Goal: Transaction & Acquisition: Purchase product/service

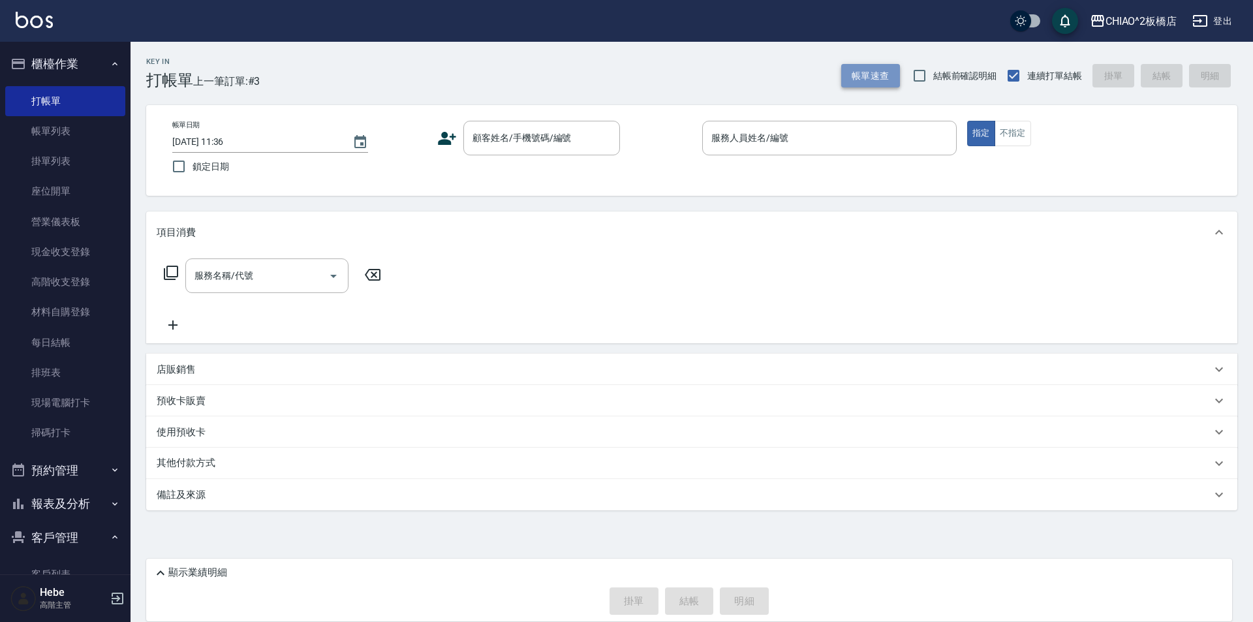
click at [878, 74] on button "帳單速查" at bounding box center [870, 76] width 59 height 24
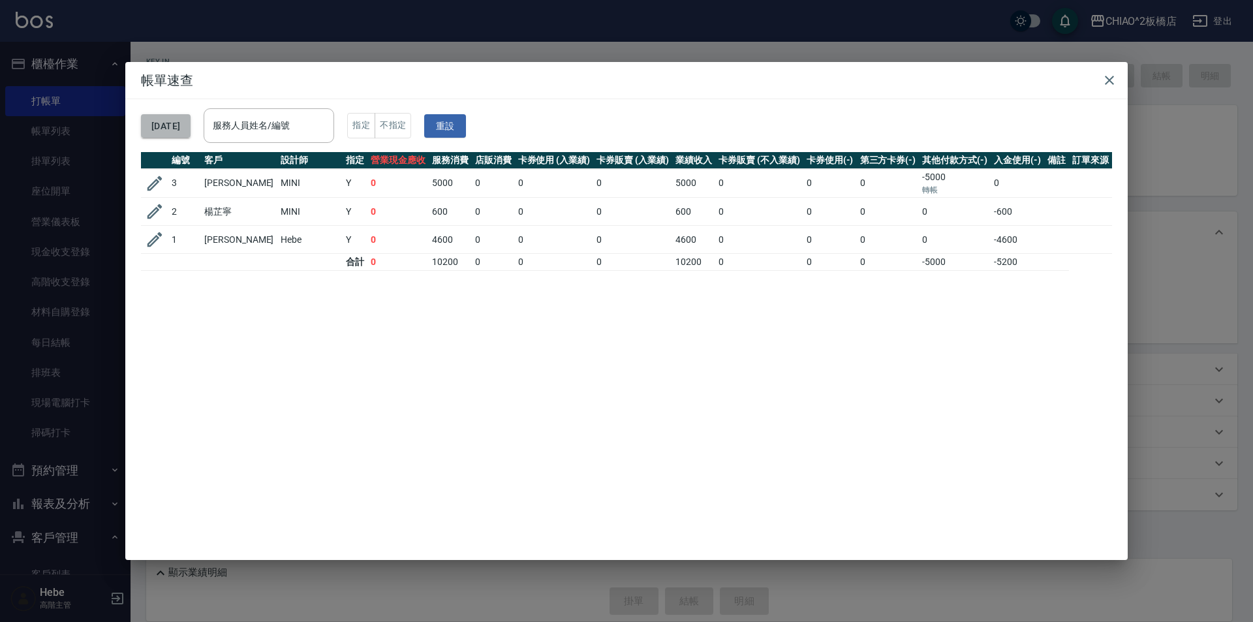
click at [191, 123] on button "[DATE]" at bounding box center [166, 126] width 50 height 24
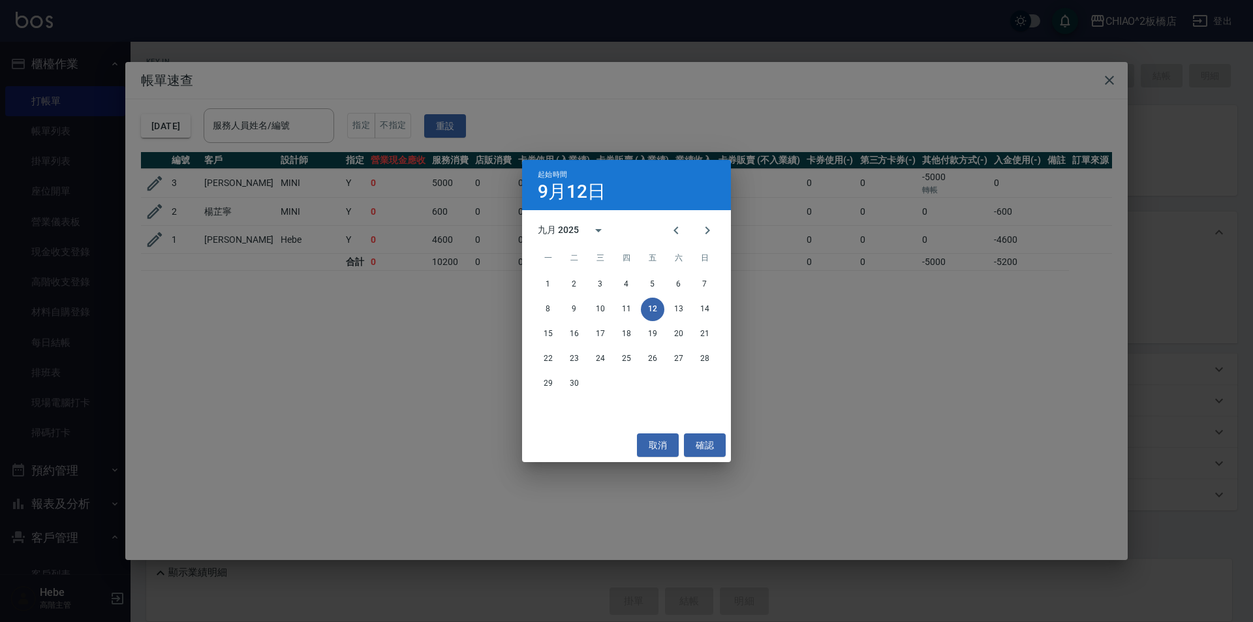
click at [589, 96] on div "起始時間 [DATE] 九月 2025 一 二 三 四 五 六 日 1 2 3 4 5 6 7 8 9 10 11 12 13 14 15 16 17 18 …" at bounding box center [626, 311] width 1253 height 622
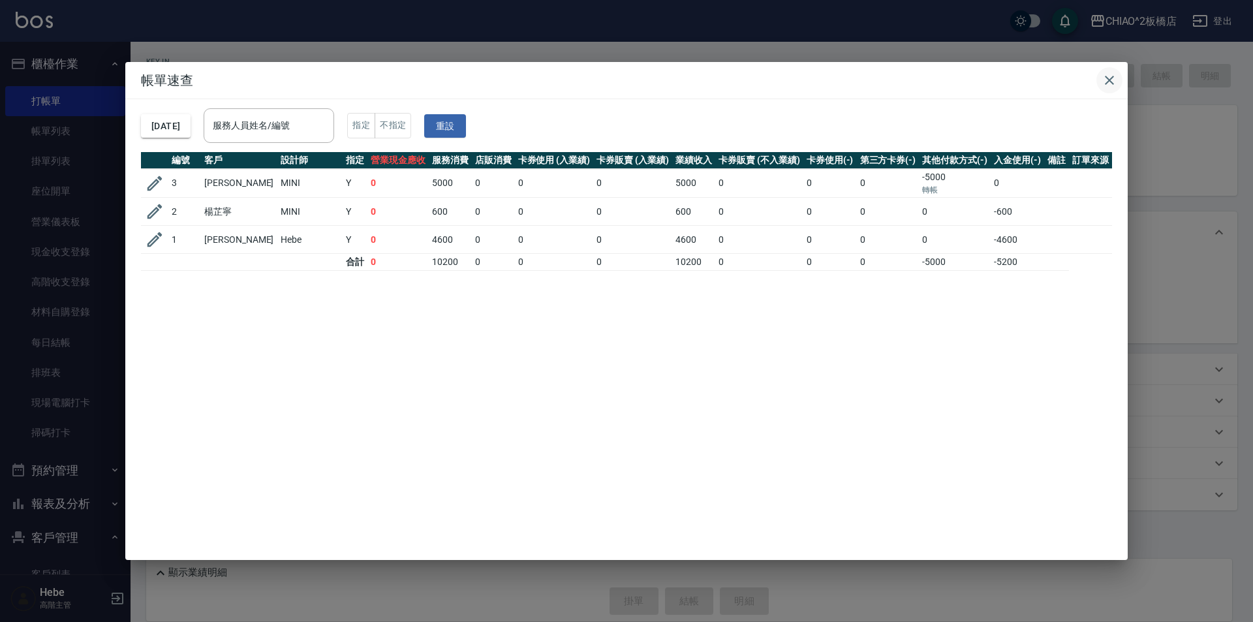
click at [1110, 78] on icon "button" at bounding box center [1110, 80] width 16 height 16
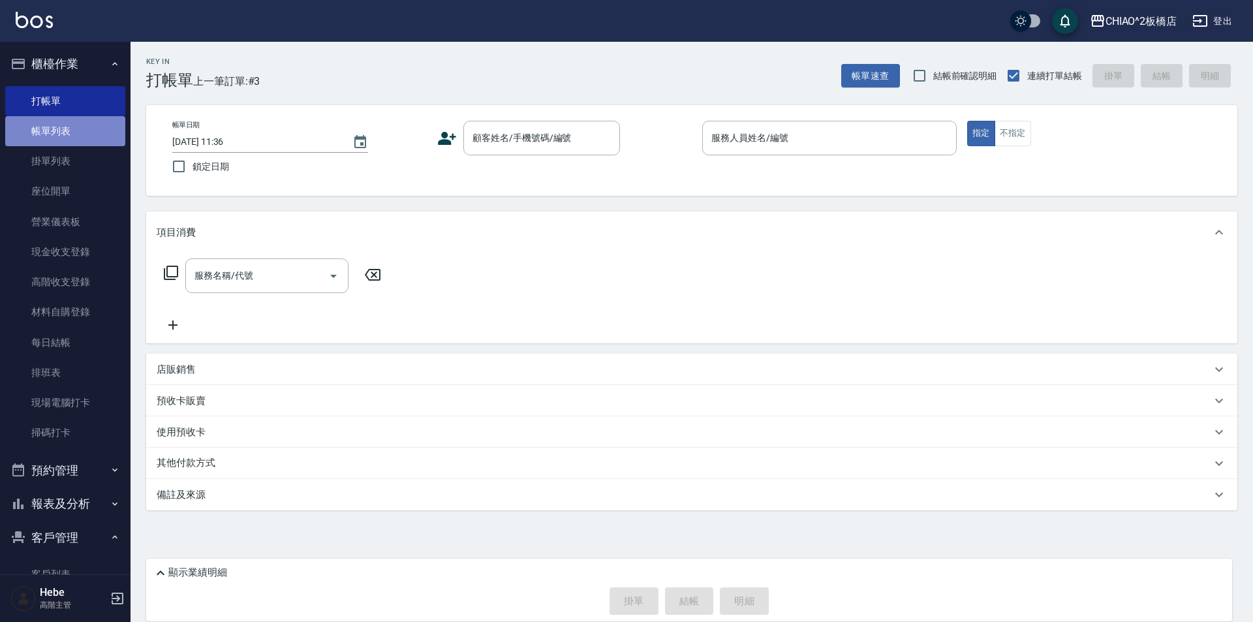
click at [67, 139] on link "帳單列表" at bounding box center [65, 131] width 120 height 30
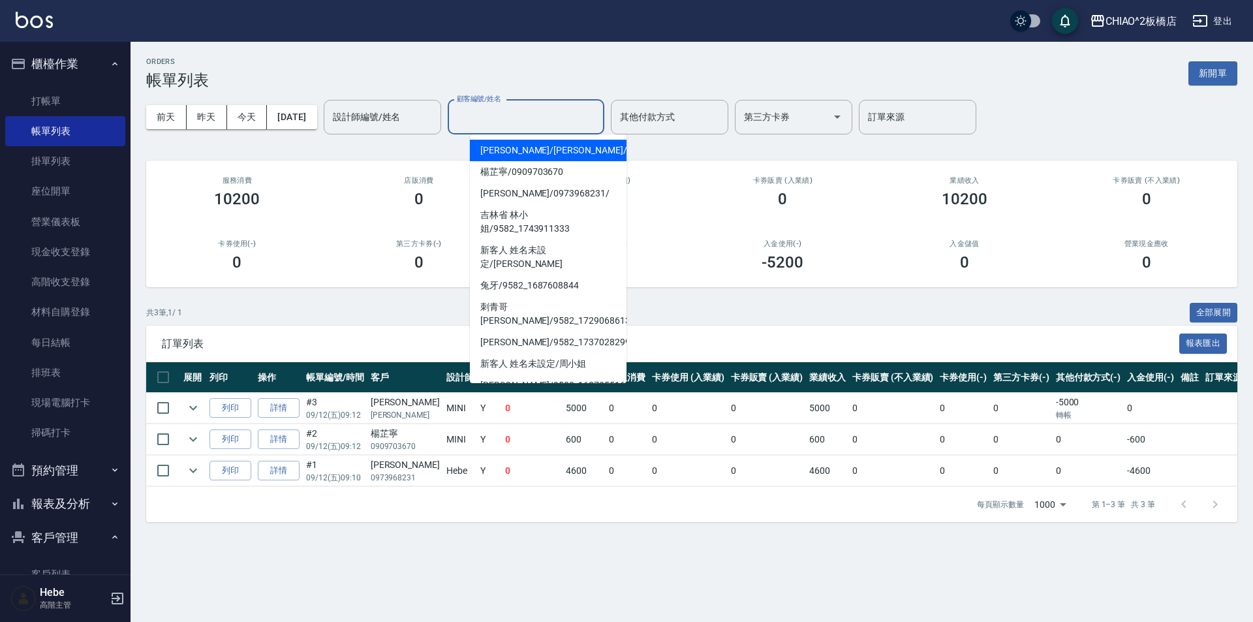
click at [574, 123] on input "顧客編號/姓名" at bounding box center [526, 117] width 145 height 23
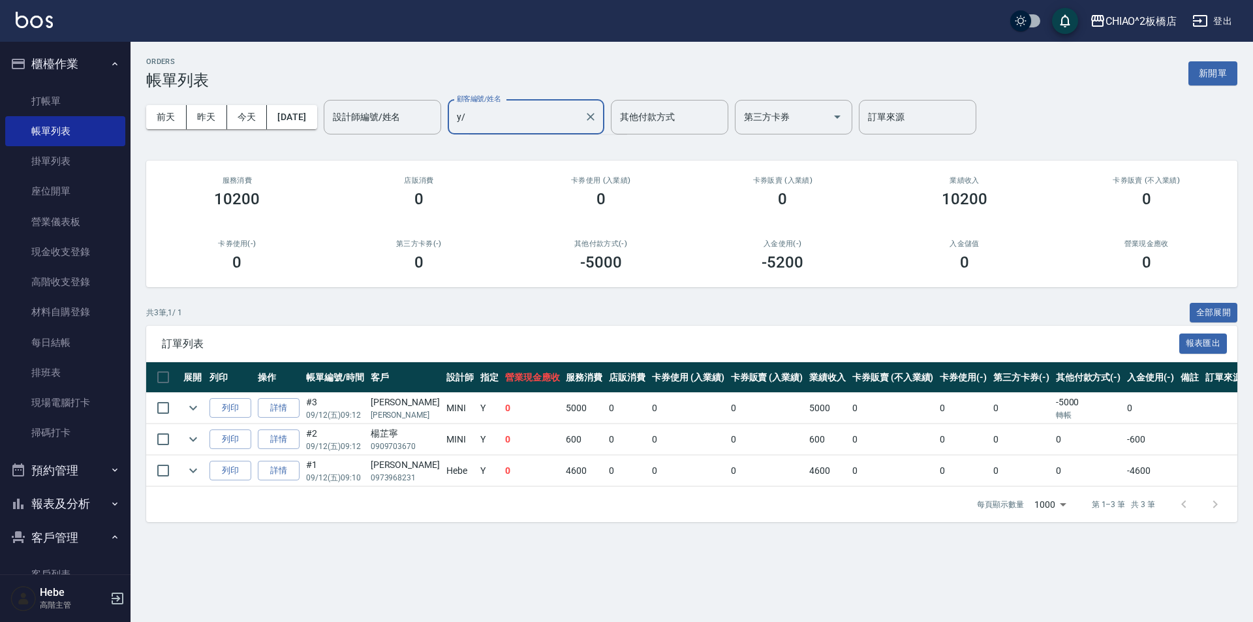
type input "y"
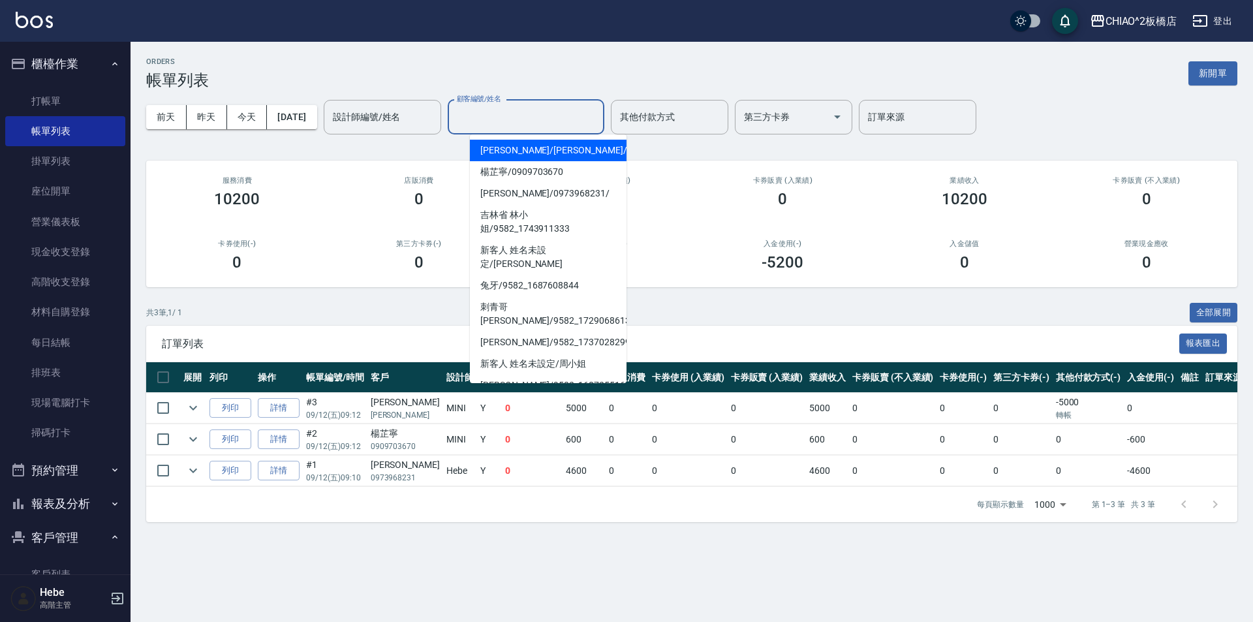
type input "ㄎ"
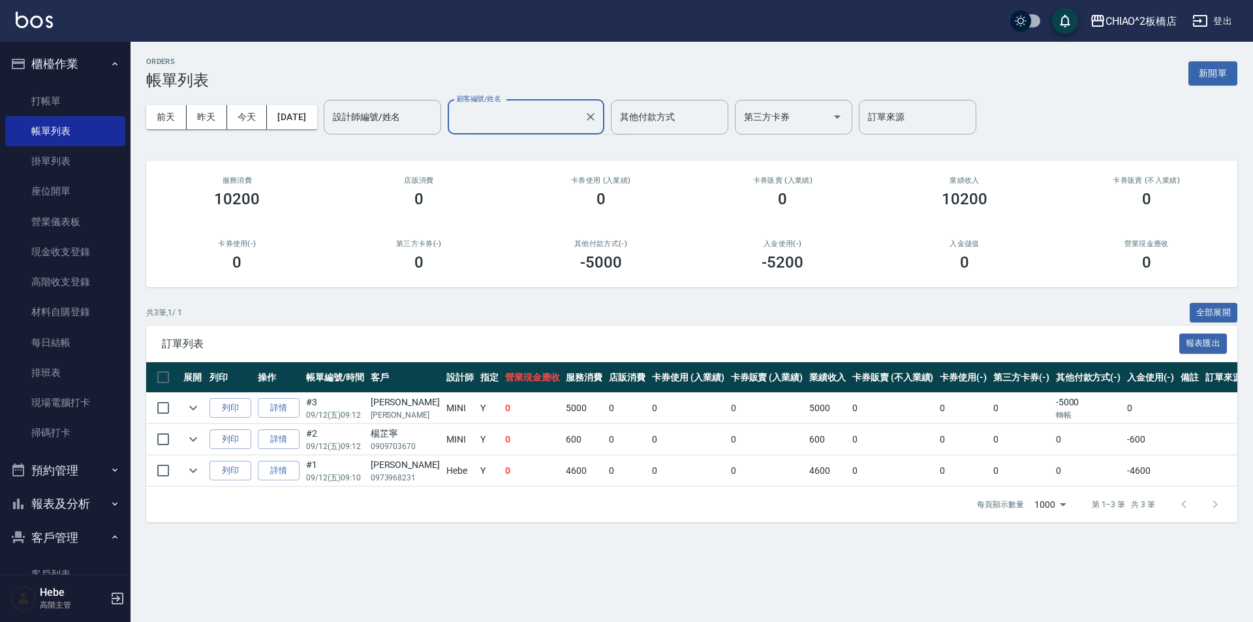
click at [582, 151] on div "ORDERS 帳單列表 新開單 [DATE] [DATE] [DATE] [DATE] 設計師編號/姓名 設計師編號/姓名 顧客編號/姓名 顧客編號/姓名 其…" at bounding box center [692, 290] width 1123 height 496
drag, startPoint x: 575, startPoint y: 119, endPoint x: 588, endPoint y: 119, distance: 13.1
click at [582, 119] on input "顧客編號/姓名" at bounding box center [526, 117] width 145 height 23
type input "[PERSON_NAME]"
click at [62, 532] on button "客戶管理" at bounding box center [65, 538] width 120 height 34
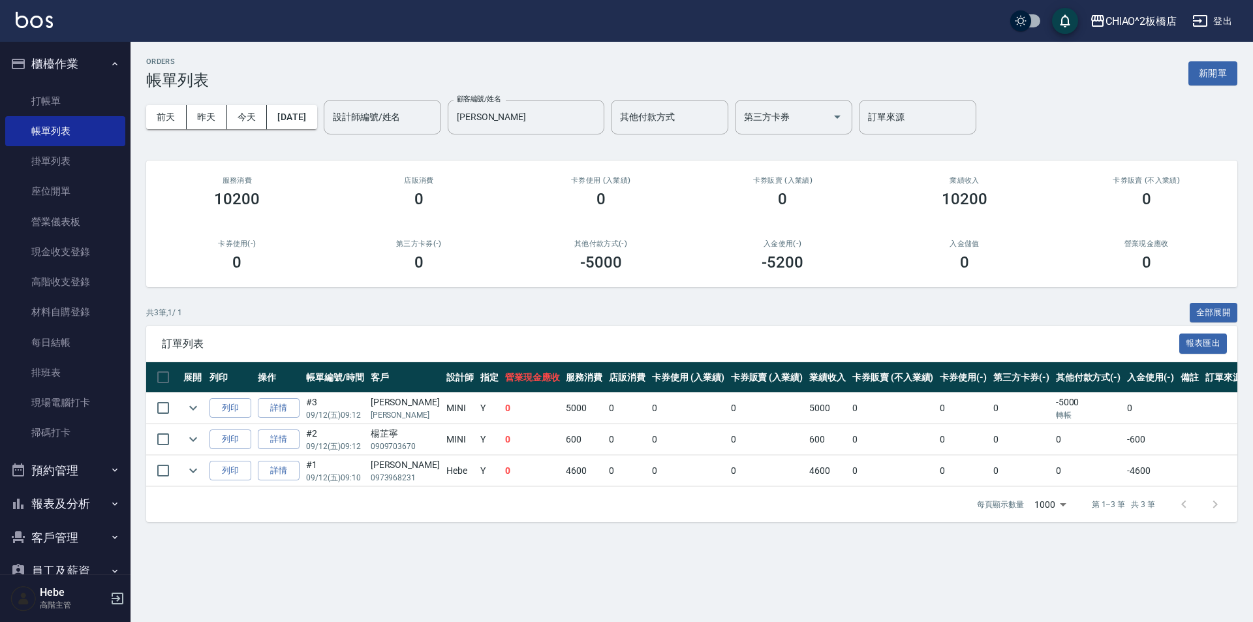
scroll to position [130, 0]
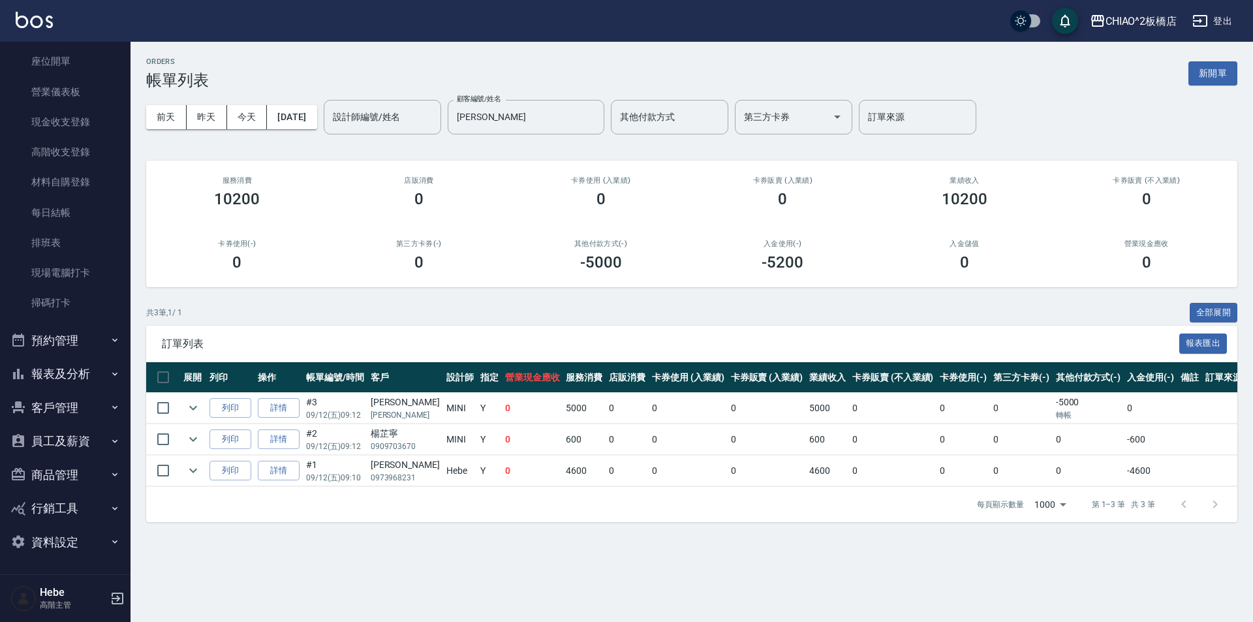
click at [50, 403] on button "客戶管理" at bounding box center [65, 408] width 120 height 34
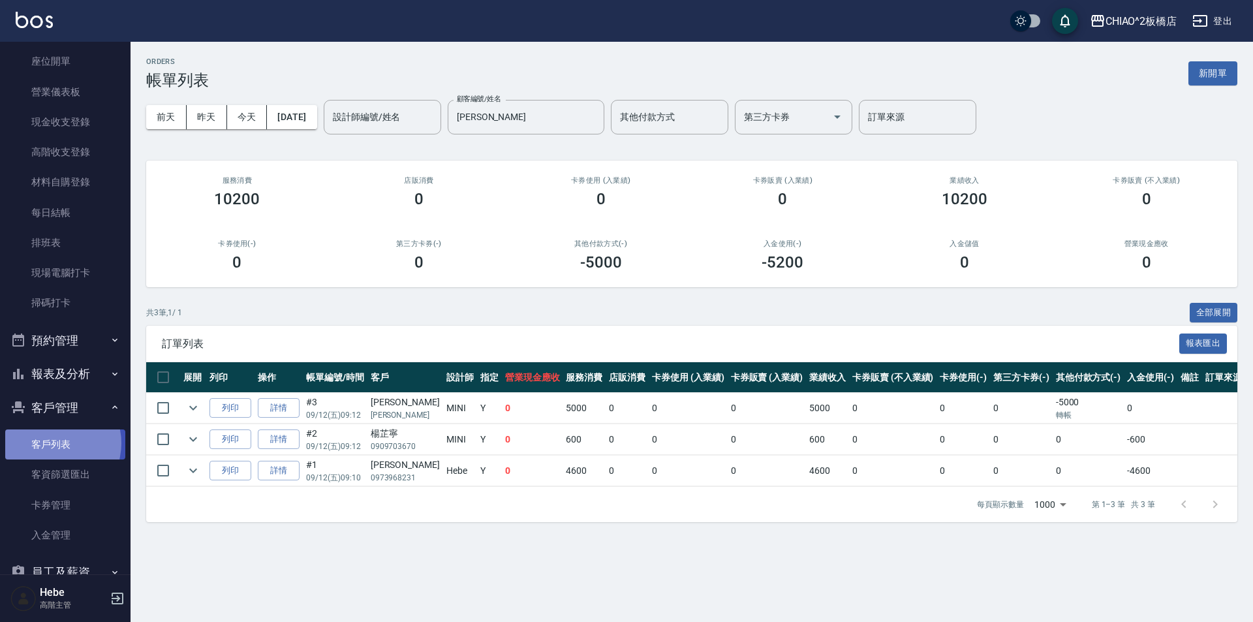
click at [52, 443] on link "客戶列表" at bounding box center [65, 444] width 120 height 30
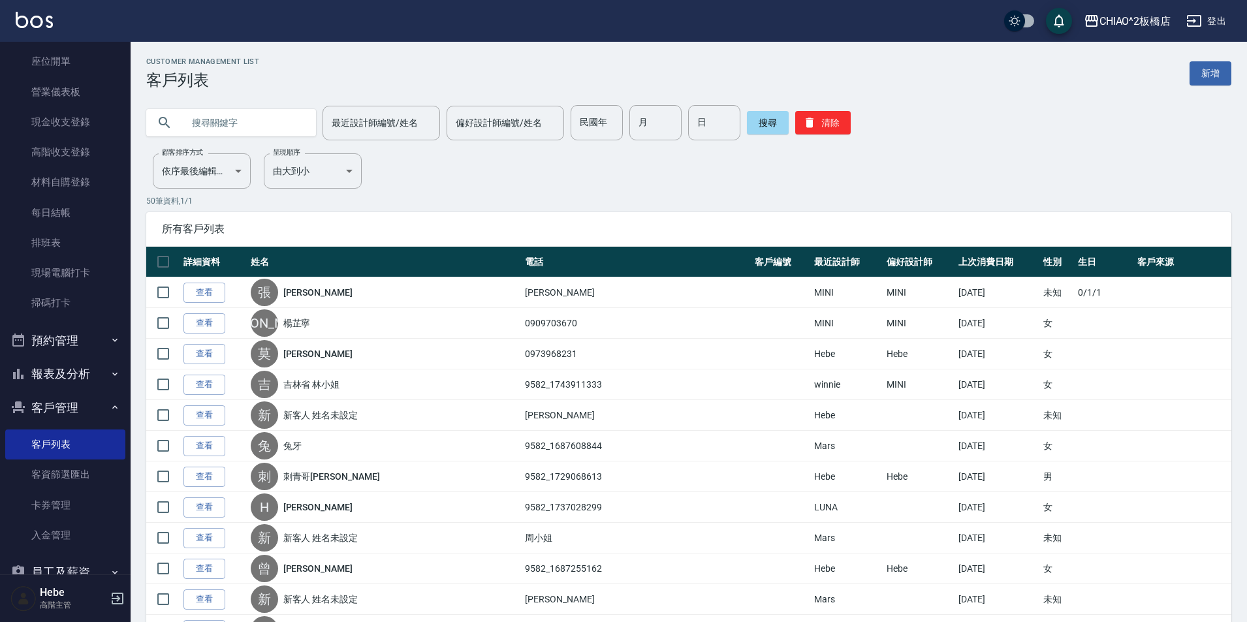
click at [294, 115] on input "text" at bounding box center [244, 122] width 123 height 35
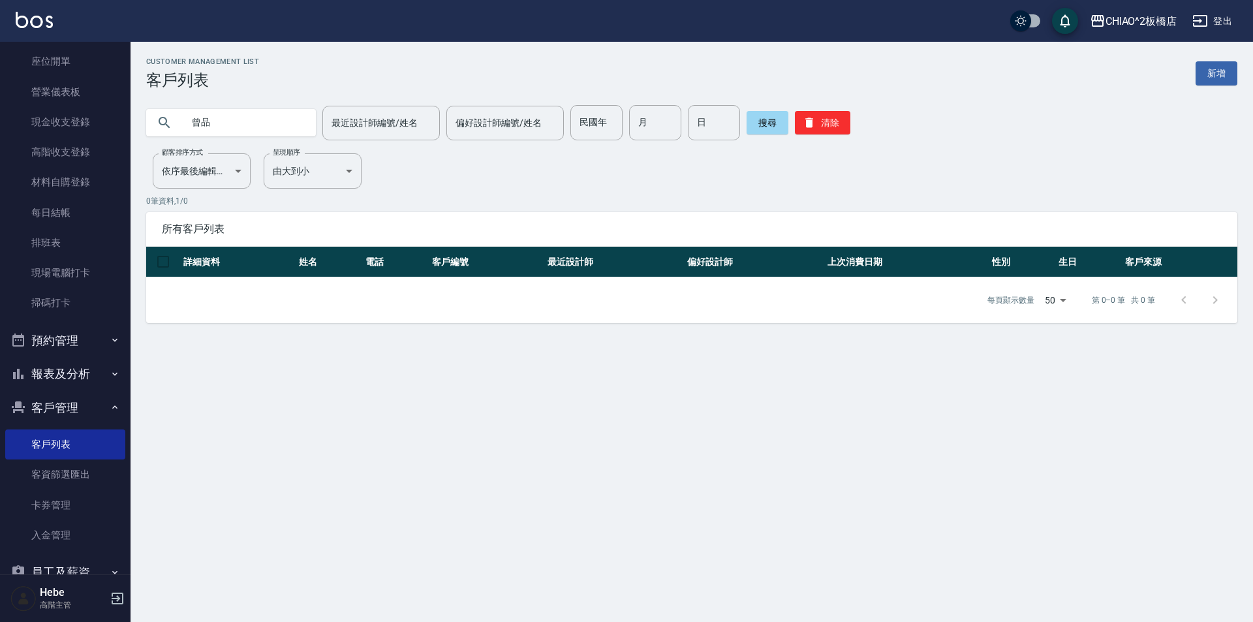
type input "曾"
type input "[PERSON_NAME]"
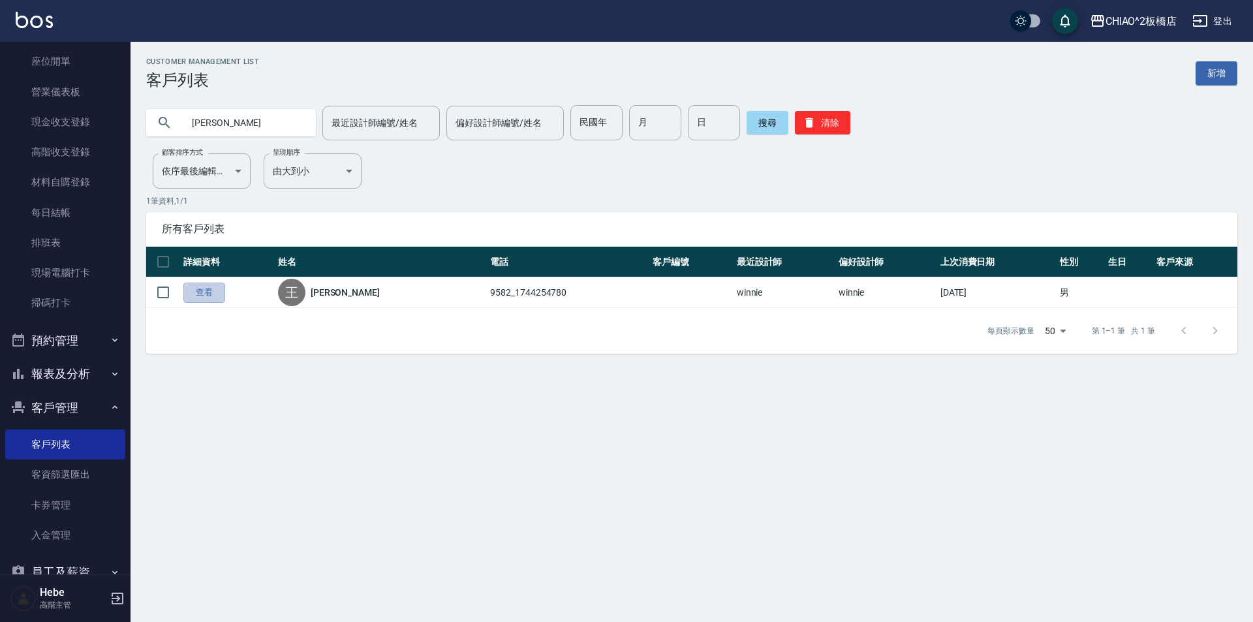
drag, startPoint x: 215, startPoint y: 293, endPoint x: 225, endPoint y: 295, distance: 10.6
click at [214, 293] on link "查看" at bounding box center [204, 293] width 42 height 20
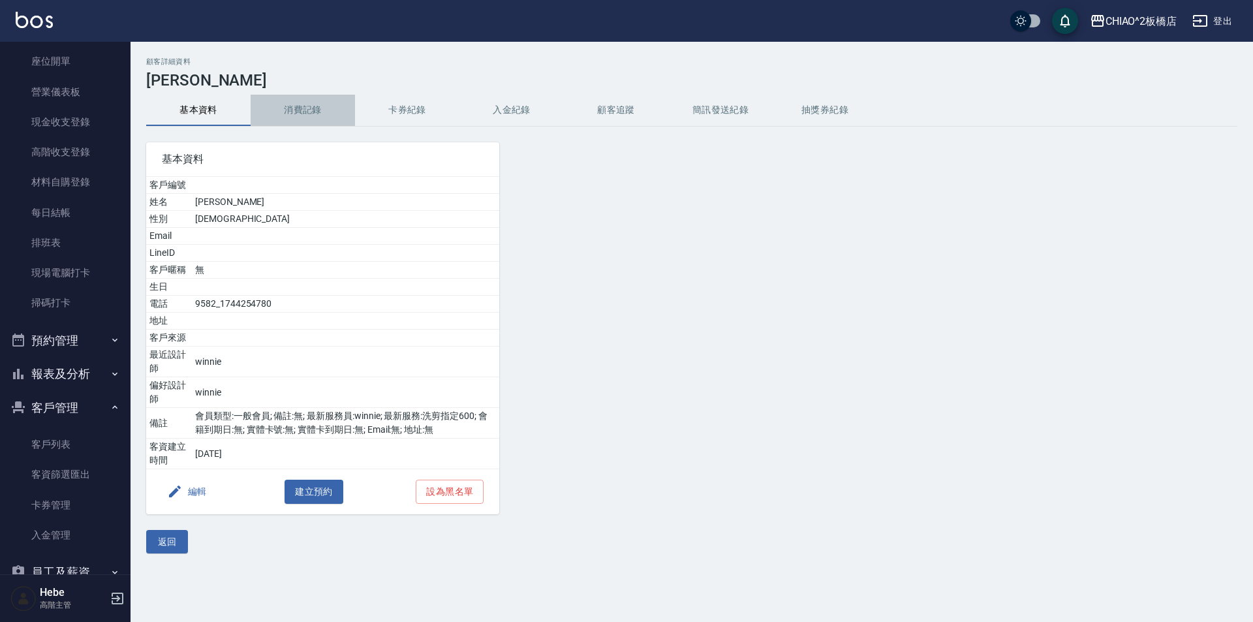
drag, startPoint x: 313, startPoint y: 108, endPoint x: 318, endPoint y: 121, distance: 13.8
click at [315, 108] on button "消費記錄" at bounding box center [303, 110] width 104 height 31
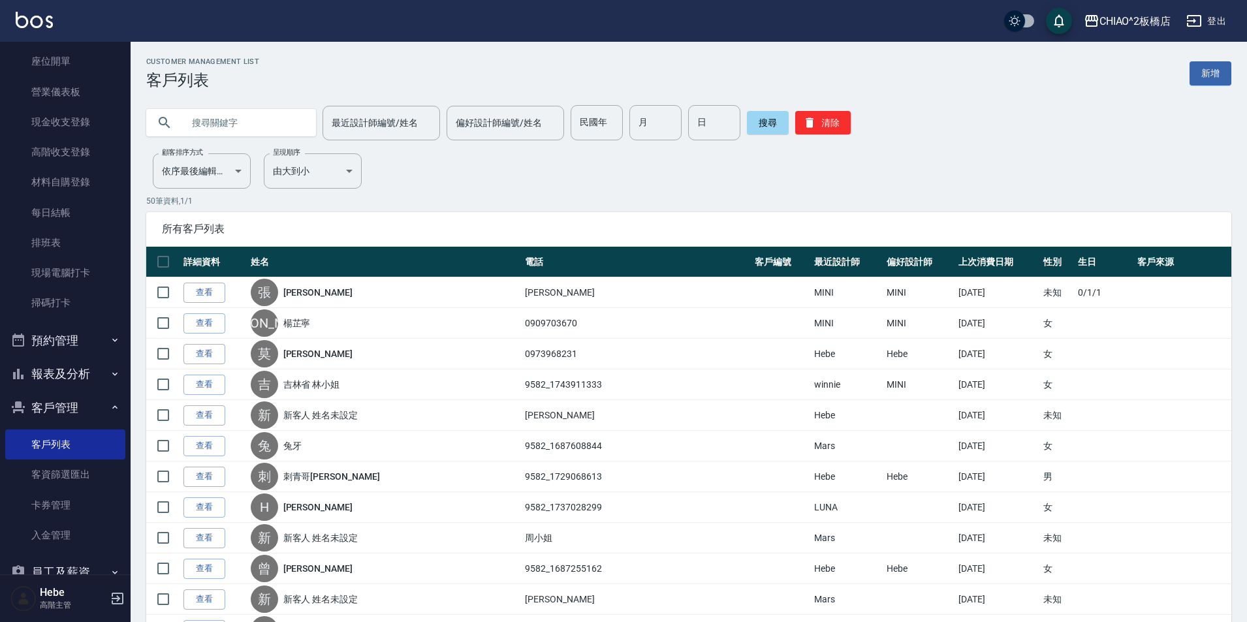
click at [285, 114] on input "text" at bounding box center [244, 122] width 123 height 35
type input "[PERSON_NAME]"
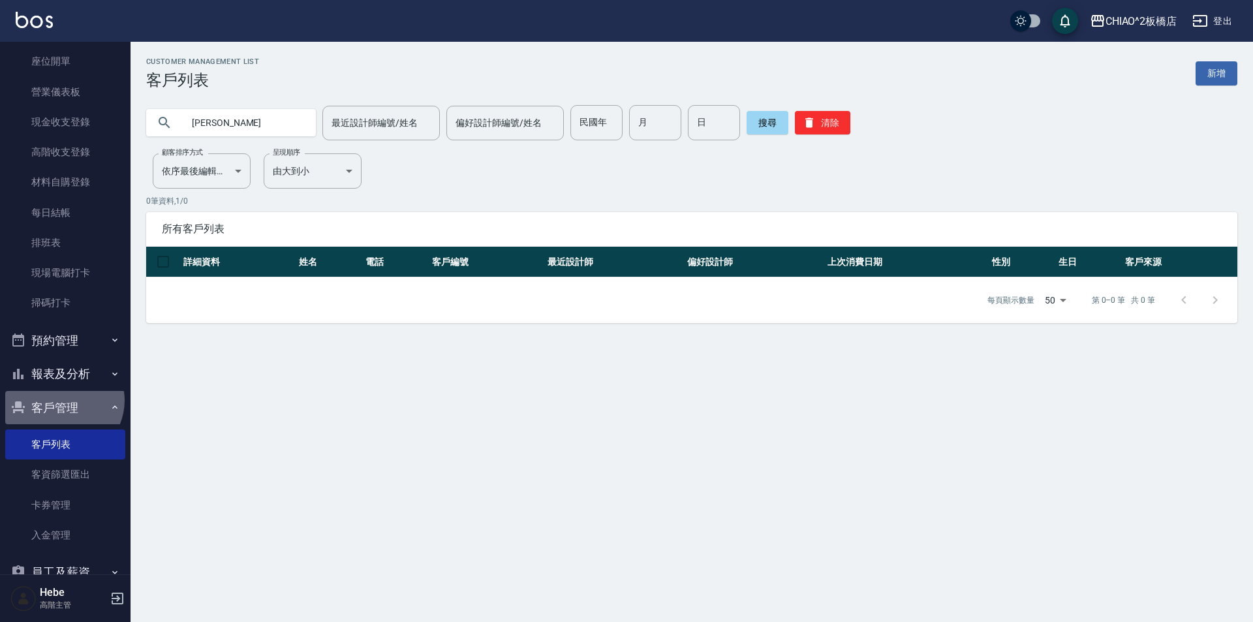
click at [61, 401] on button "客戶管理" at bounding box center [65, 408] width 120 height 34
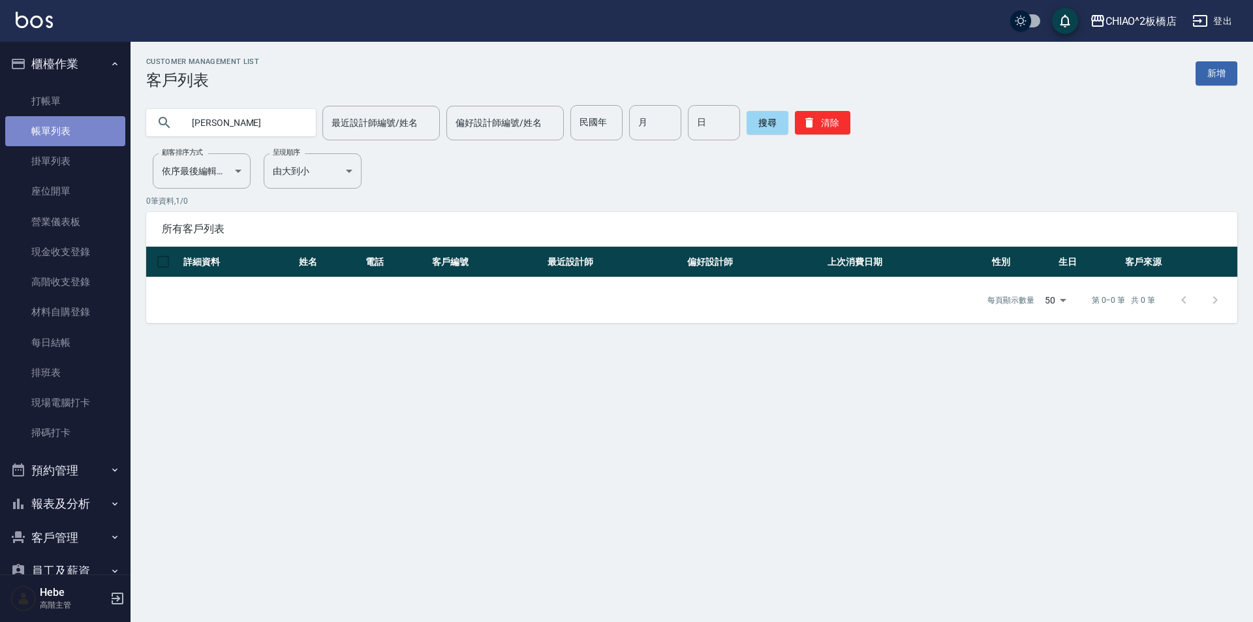
click at [73, 124] on link "帳單列表" at bounding box center [65, 131] width 120 height 30
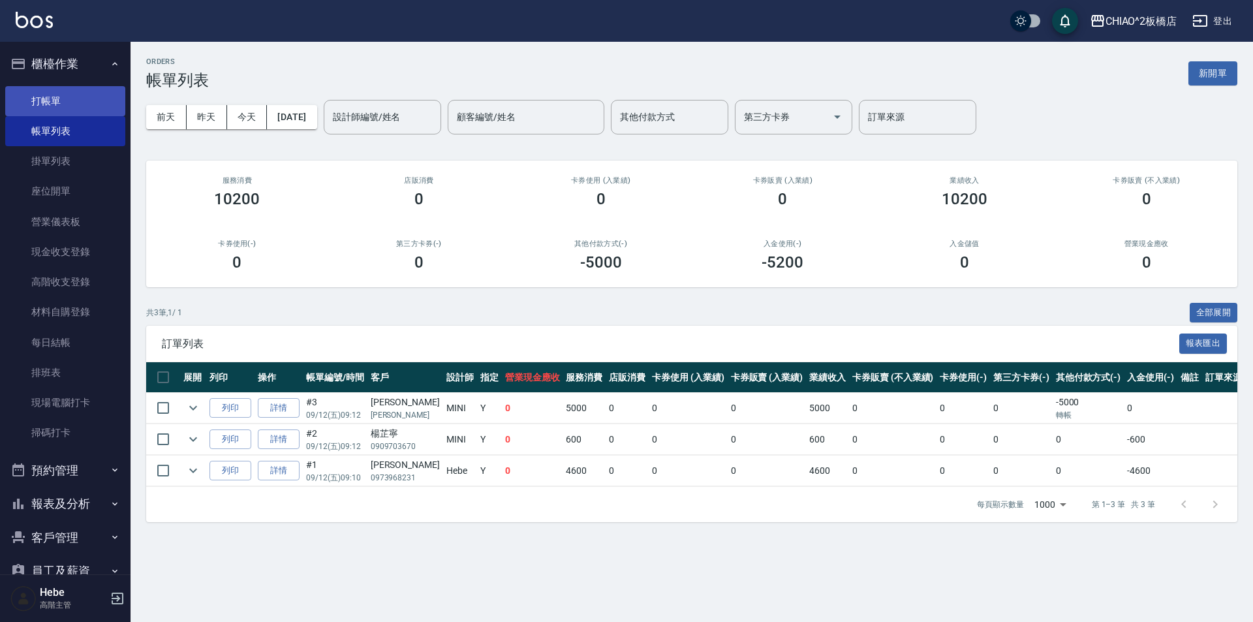
click at [65, 97] on link "打帳單" at bounding box center [65, 101] width 120 height 30
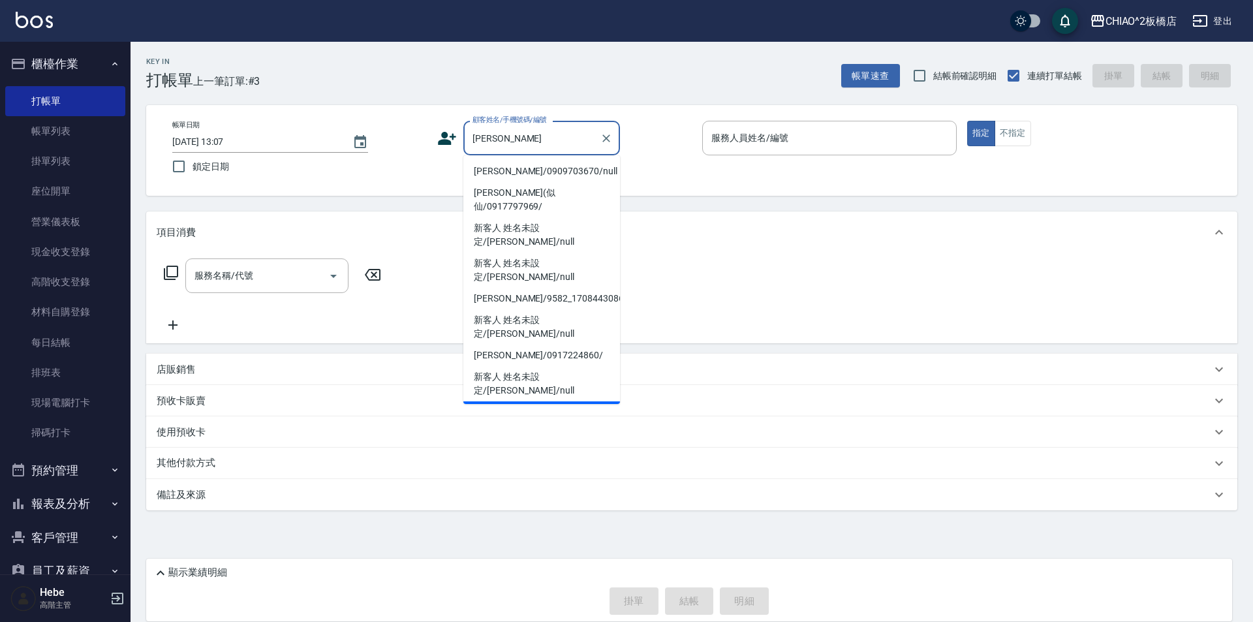
click at [576, 401] on li "新客人 姓名未設定/[PERSON_NAME]/null" at bounding box center [541, 418] width 157 height 35
type input "新客人 姓名未設定/[PERSON_NAME]/null"
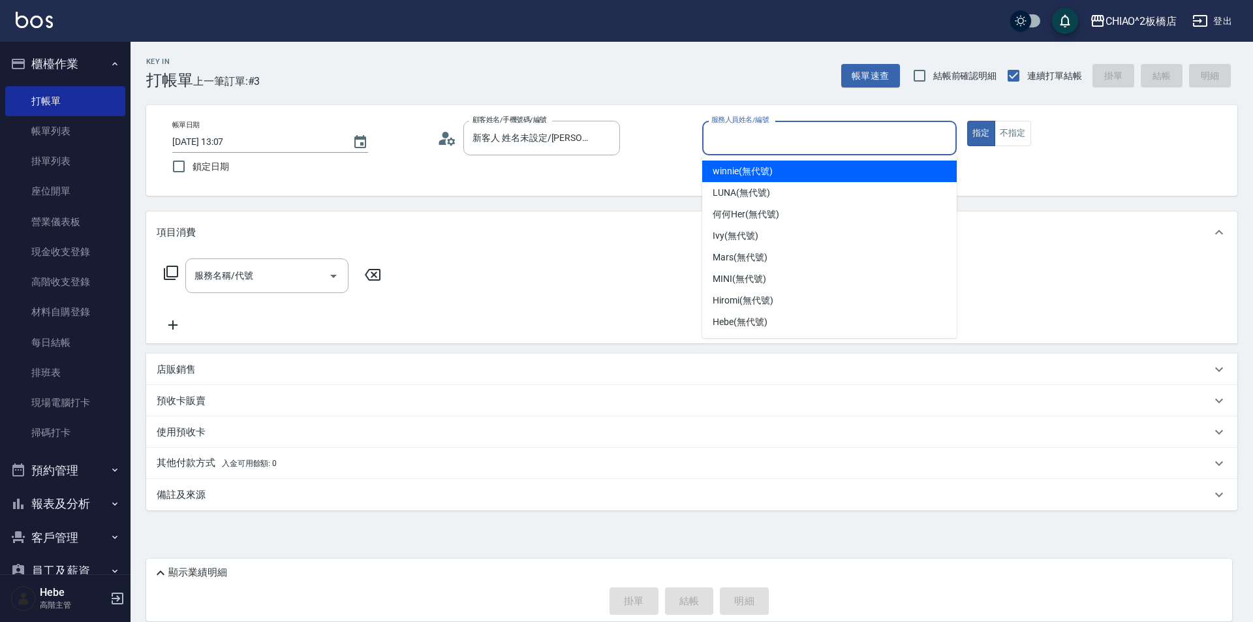
click at [745, 145] on input "服務人員姓名/編號" at bounding box center [829, 138] width 243 height 23
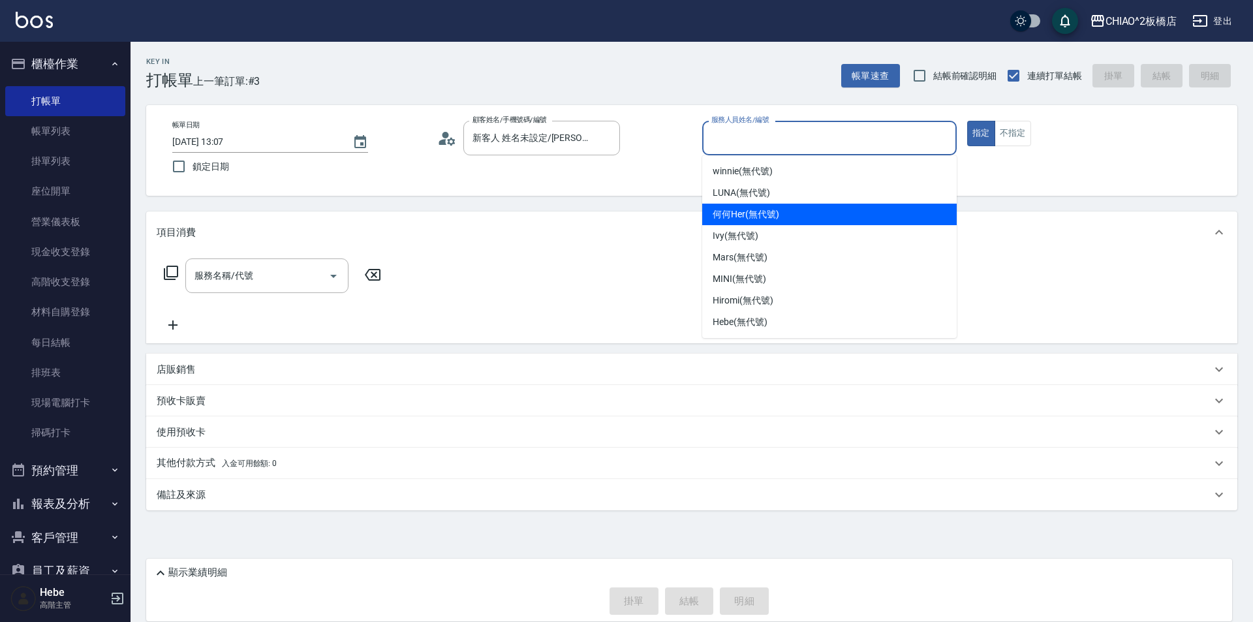
click at [761, 208] on span "何何Her (無代號)" at bounding box center [746, 215] width 67 height 14
type input "何何Her (無代號)"
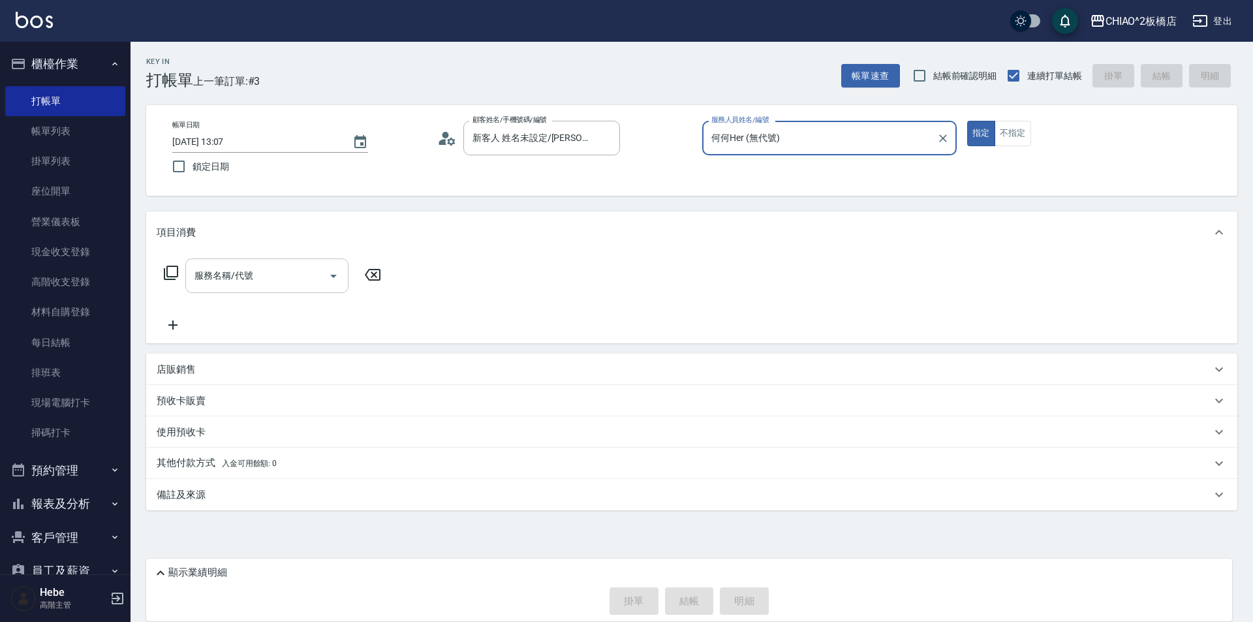
click at [284, 269] on input "服務名稱/代號" at bounding box center [257, 275] width 132 height 23
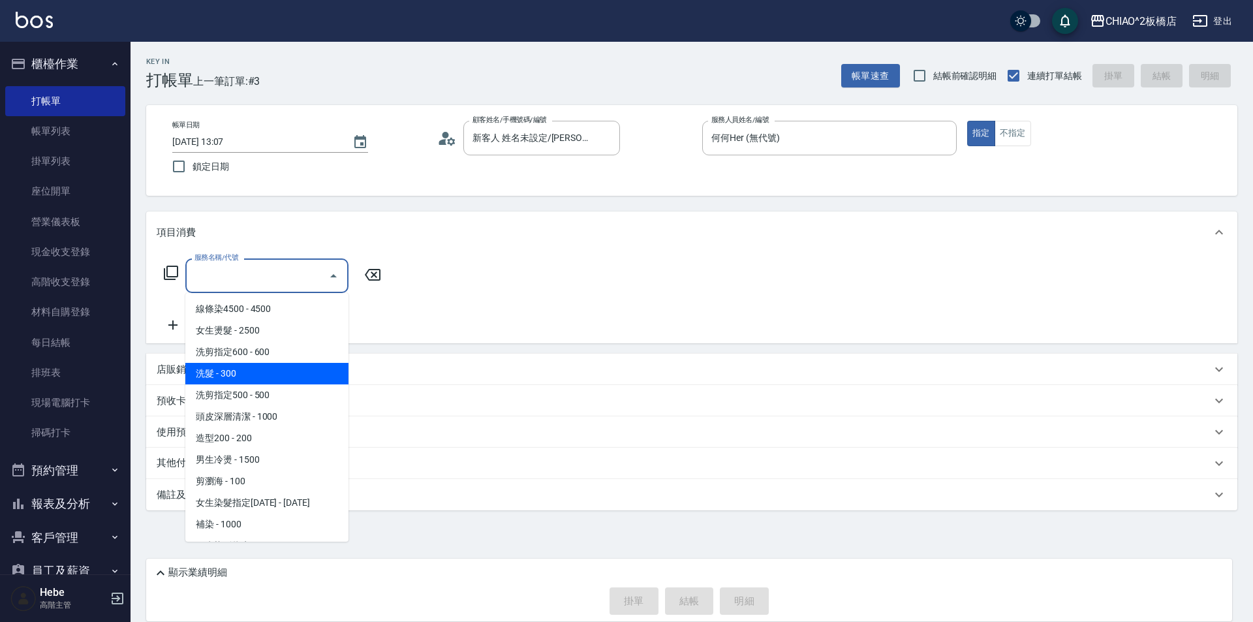
click at [285, 370] on span "洗髮 - 300" at bounding box center [266, 374] width 163 height 22
type input "洗髮(96679)"
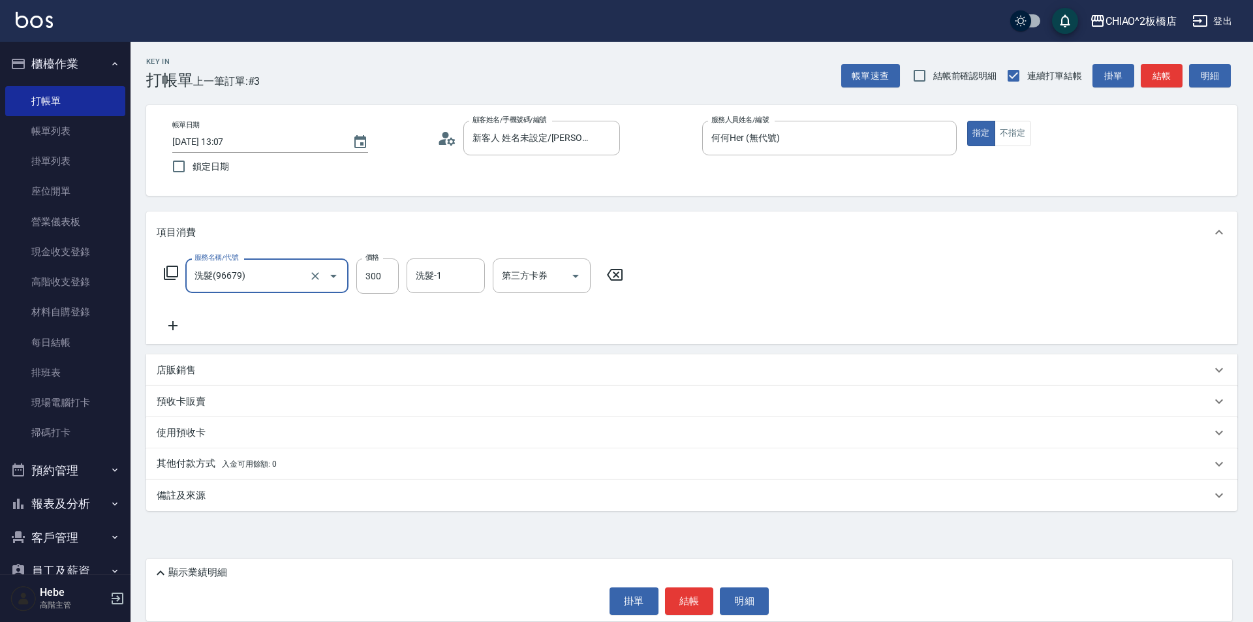
click at [176, 327] on icon at bounding box center [173, 326] width 33 height 16
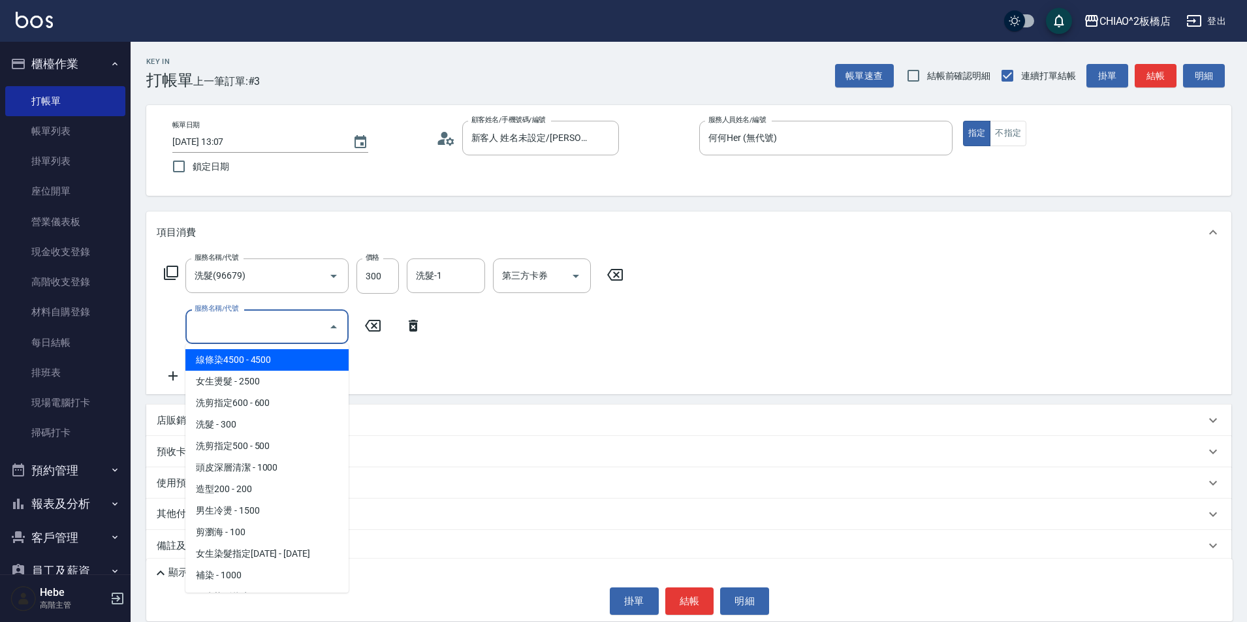
click at [250, 326] on input "服務名稱/代號" at bounding box center [257, 326] width 132 height 23
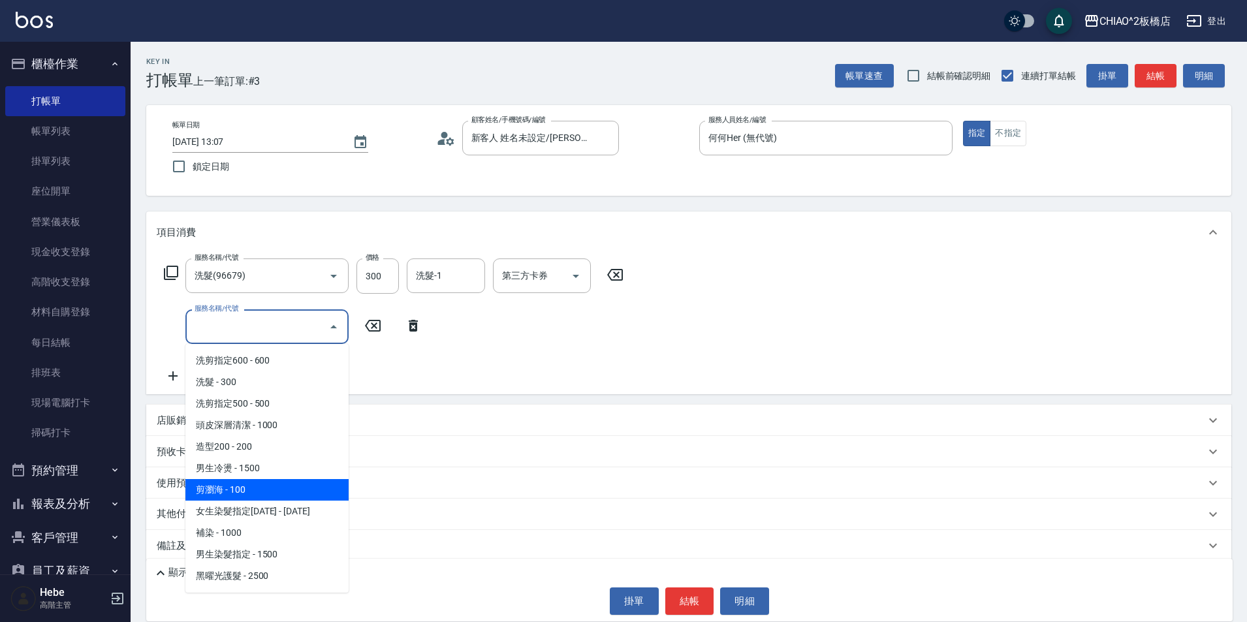
scroll to position [65, 0]
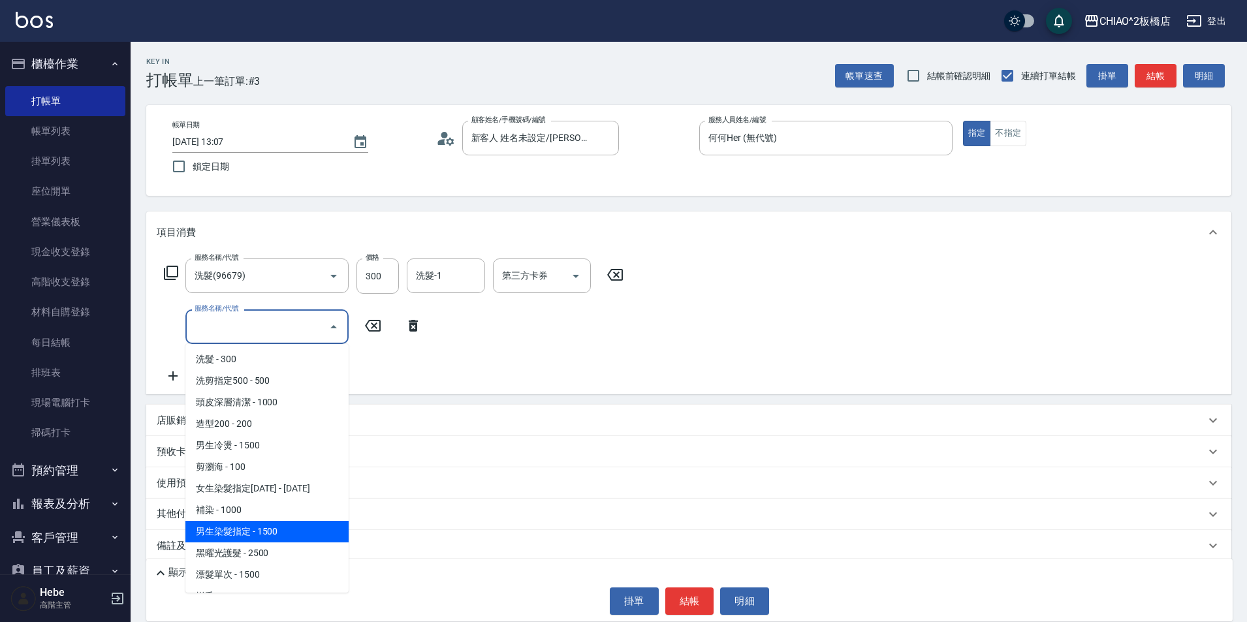
click at [296, 533] on span "男生染髮指定 - 1500" at bounding box center [266, 532] width 163 height 22
type input "男生染髮指定(96703)"
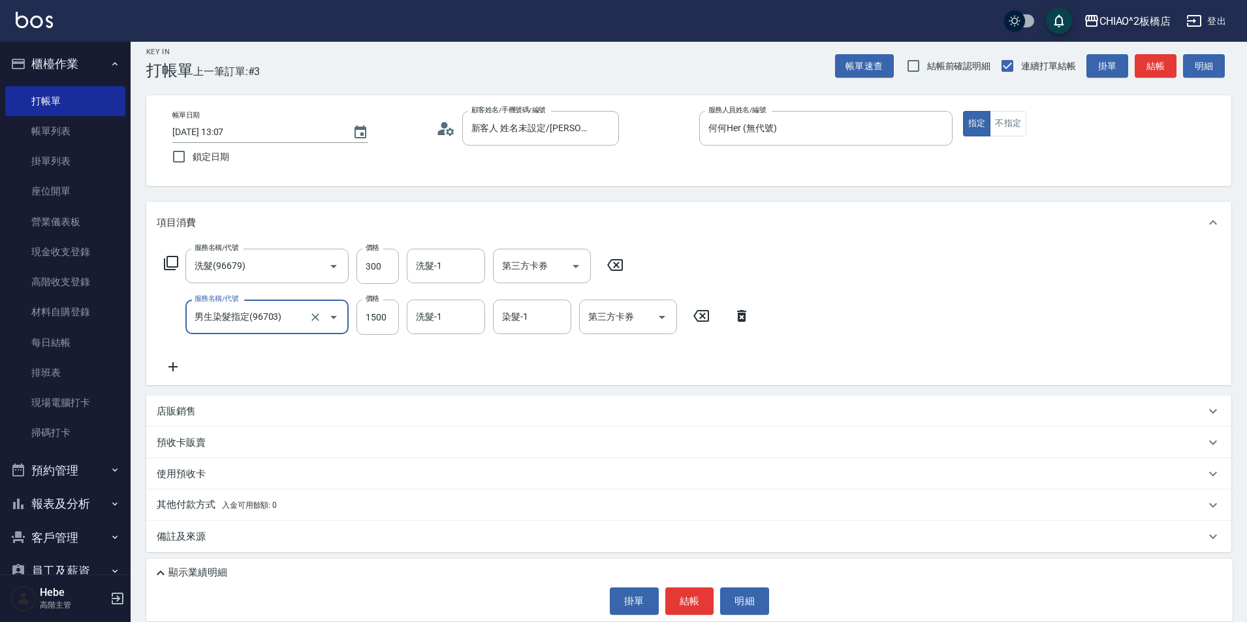
scroll to position [12, 0]
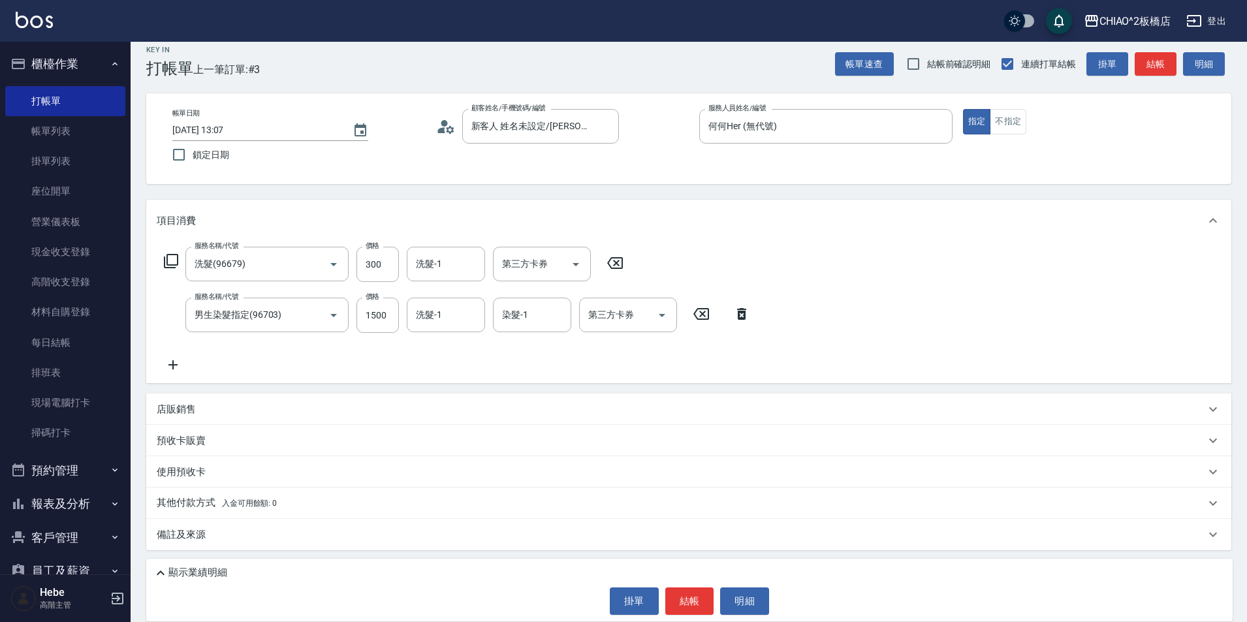
click at [260, 509] on p "其他付款方式 入金可用餘額: 0" at bounding box center [217, 503] width 120 height 14
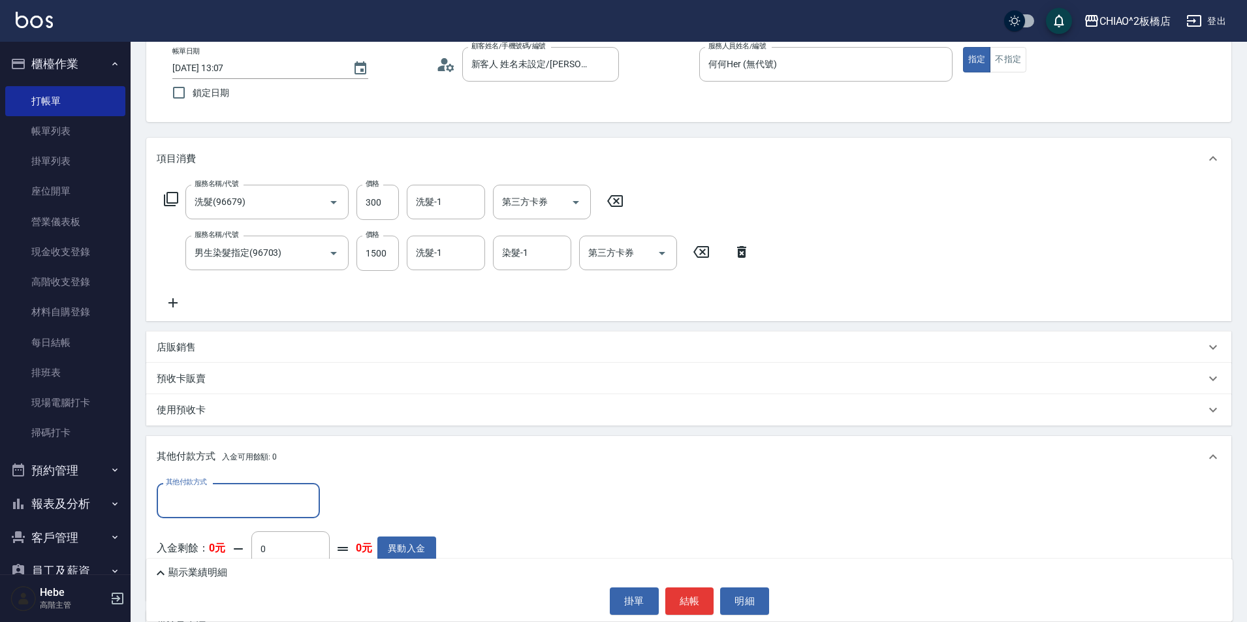
scroll to position [77, 0]
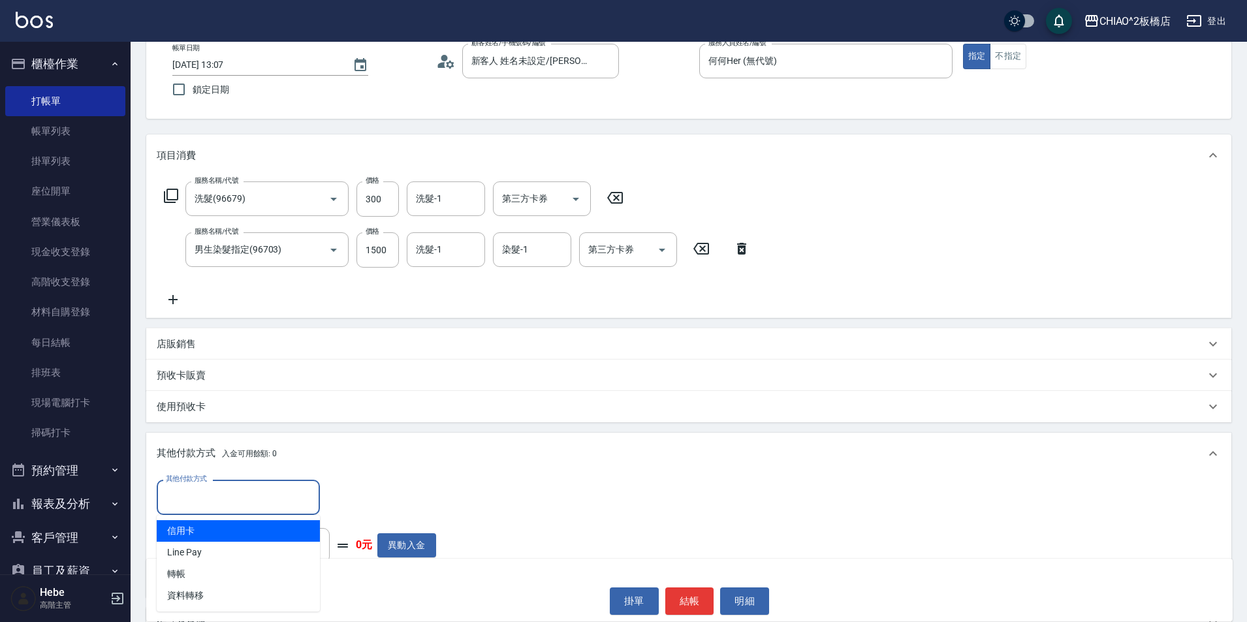
click at [260, 499] on input "其他付款方式" at bounding box center [238, 497] width 151 height 23
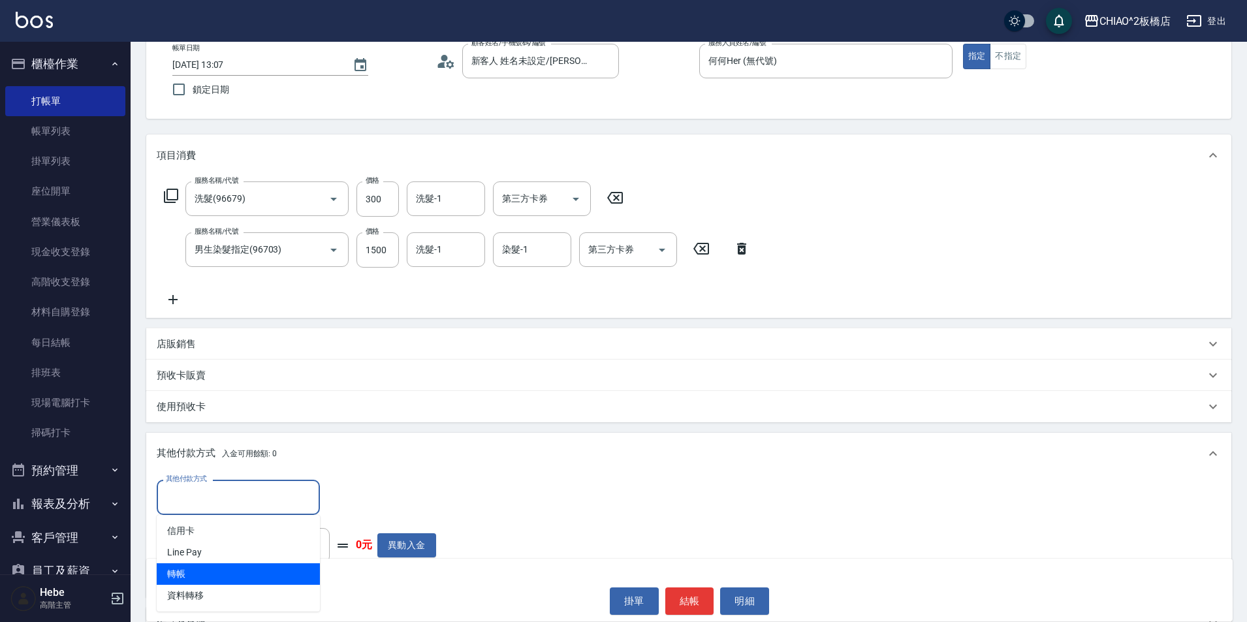
click at [230, 576] on span "轉帳" at bounding box center [238, 574] width 163 height 22
type input "轉帳"
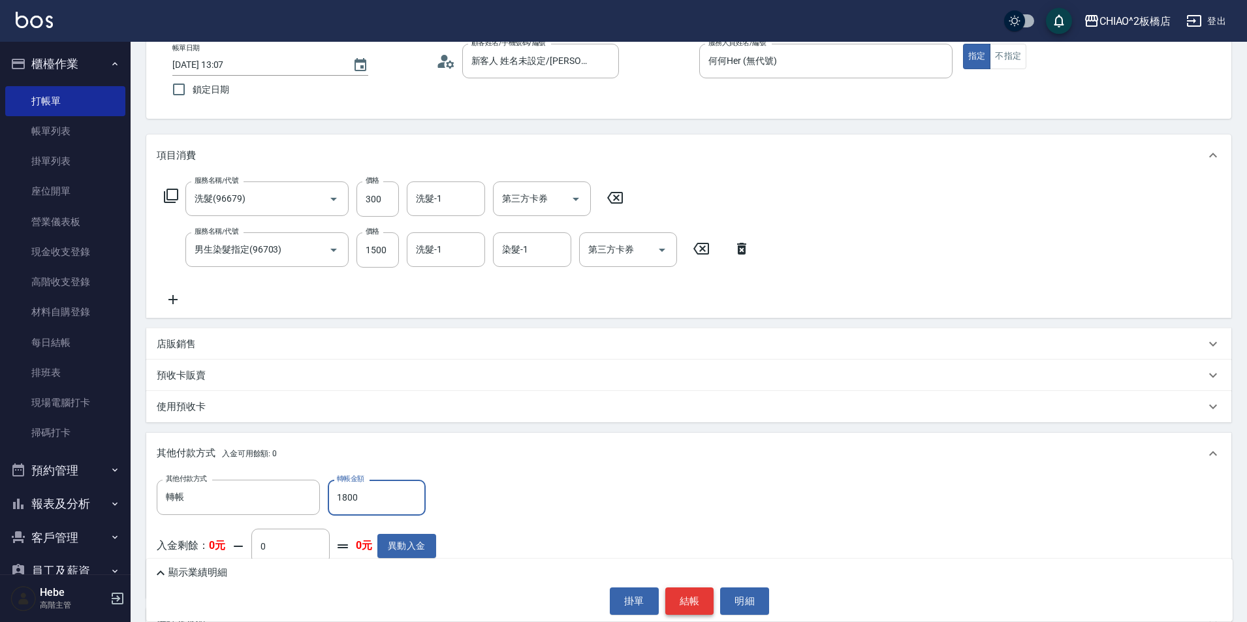
type input "1800"
click at [684, 605] on button "結帳" at bounding box center [689, 600] width 49 height 27
type input "[DATE] 13:08"
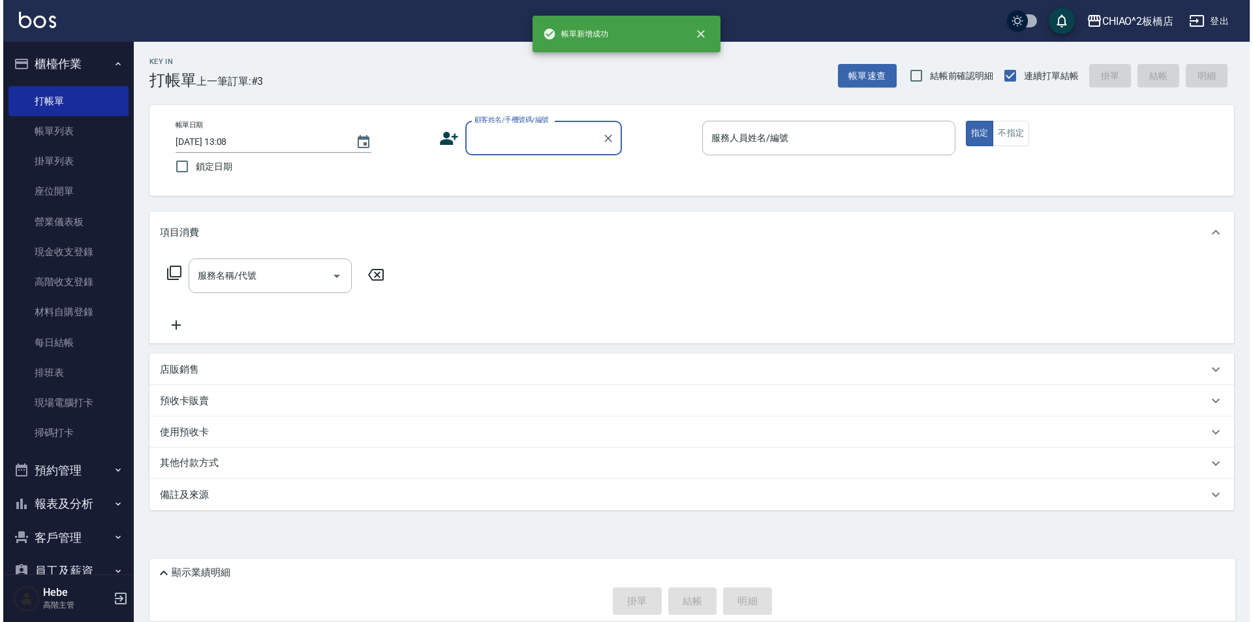
scroll to position [0, 0]
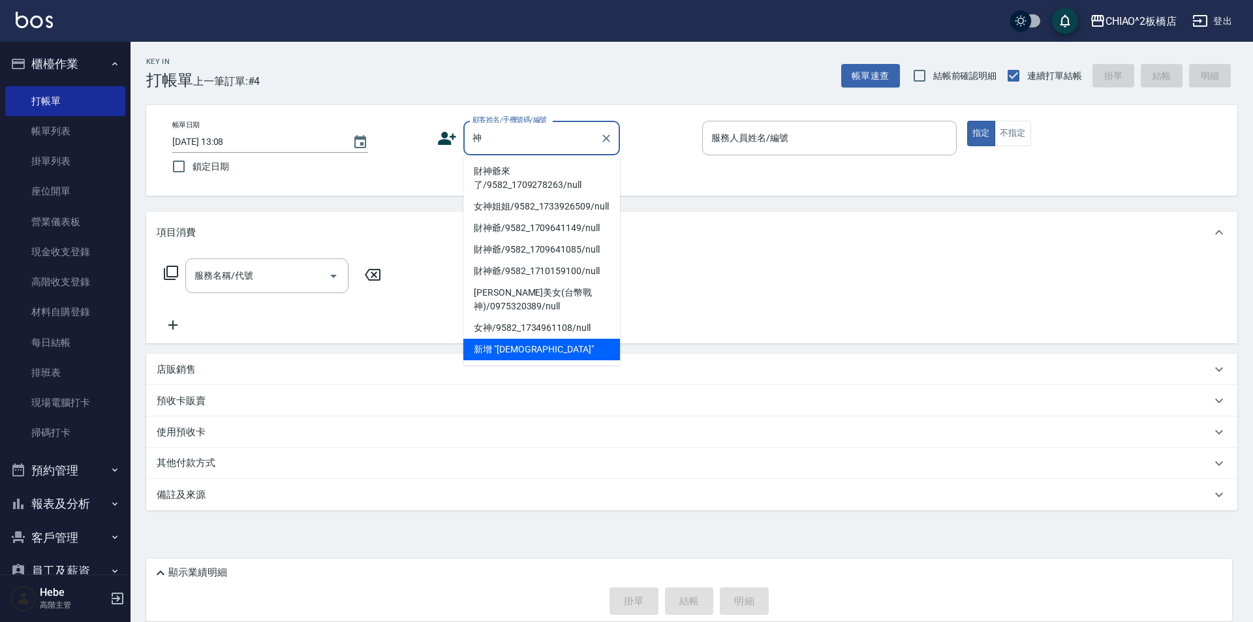
click at [498, 169] on li "財神爺來了/9582_1709278263/null" at bounding box center [541, 178] width 157 height 35
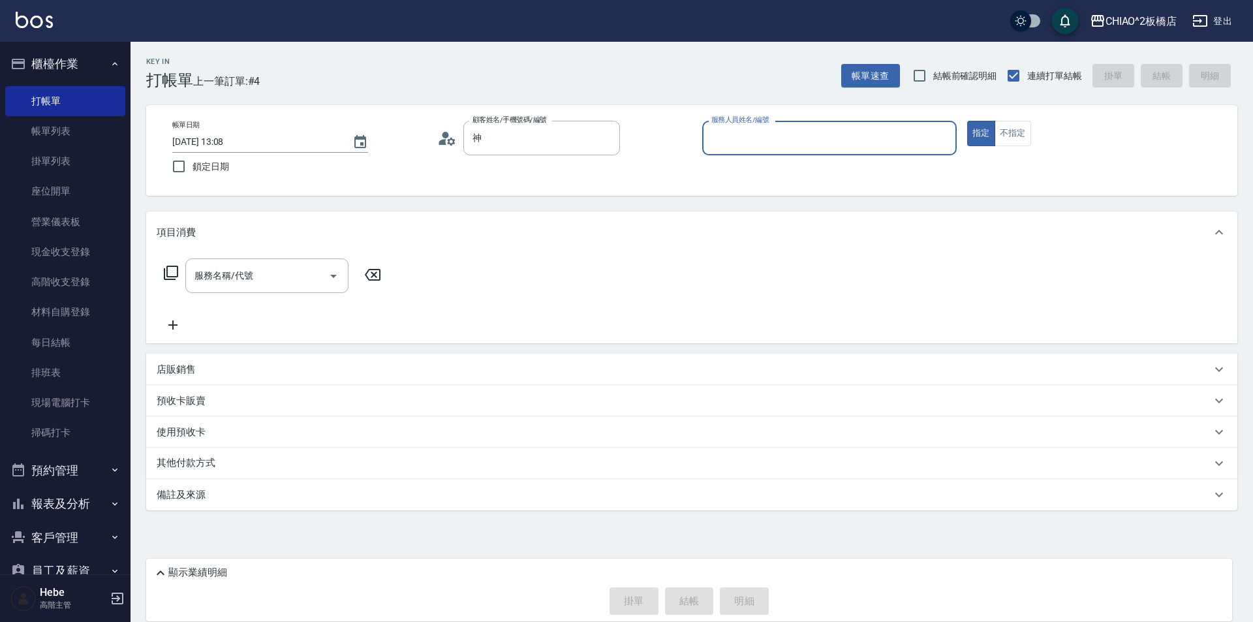
type input "財神爺來了/9582_1709278263/null"
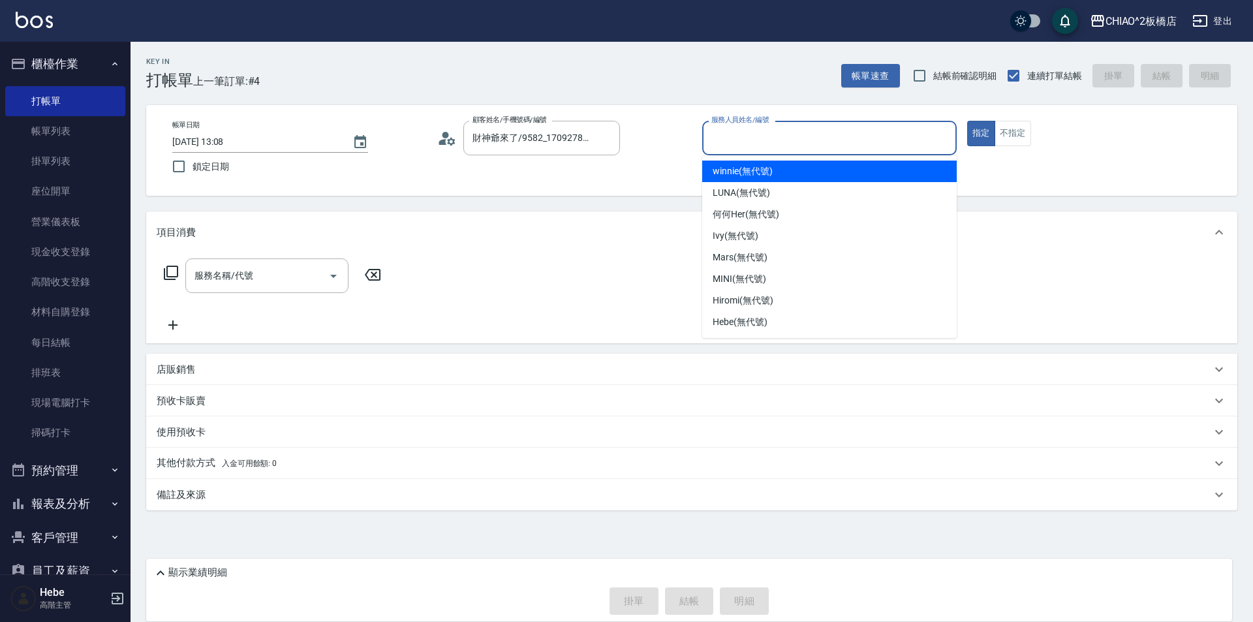
click at [734, 144] on input "服務人員姓名/編號" at bounding box center [829, 138] width 243 height 23
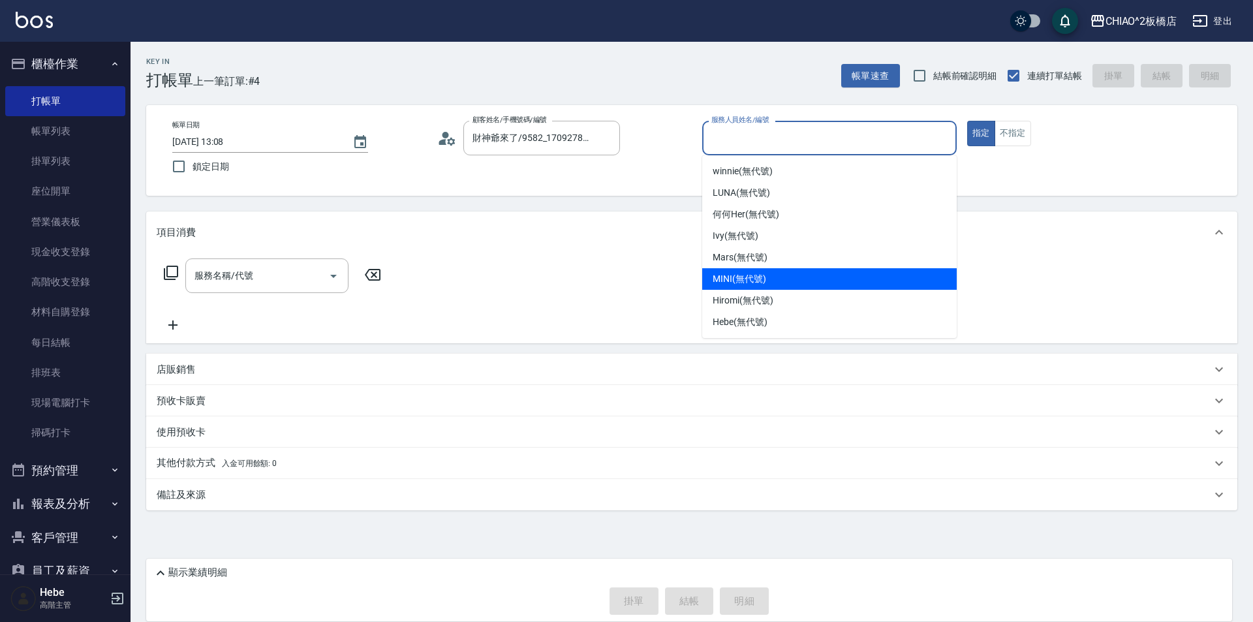
click at [776, 280] on div "MINI (無代號)" at bounding box center [829, 279] width 255 height 22
type input "MINI(無代號)"
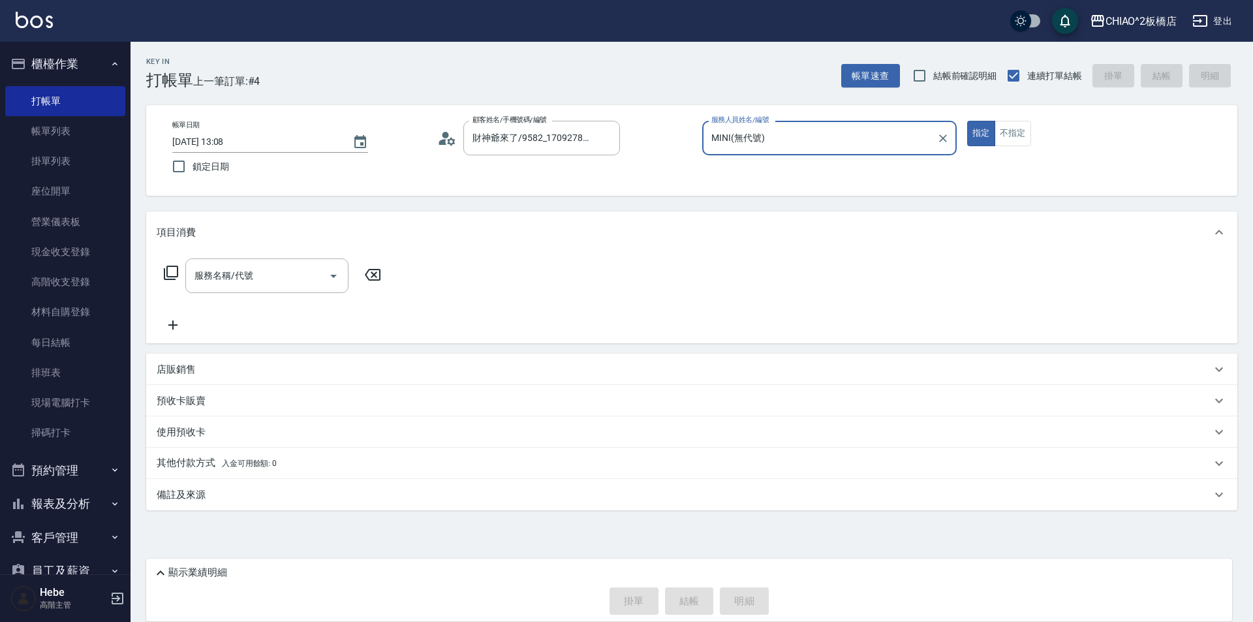
click at [1014, 143] on button "不指定" at bounding box center [1013, 133] width 37 height 25
click at [284, 281] on input "服務名稱/代號" at bounding box center [257, 275] width 132 height 23
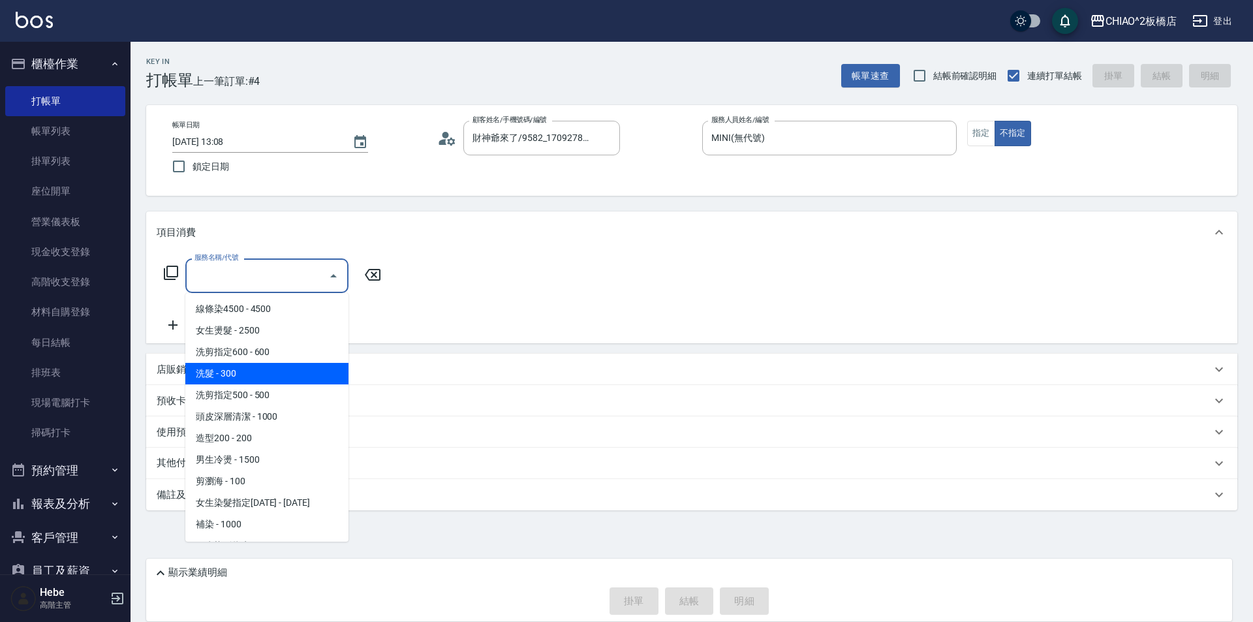
click at [277, 375] on span "洗髮 - 300" at bounding box center [266, 374] width 163 height 22
type input "洗髮(96679)"
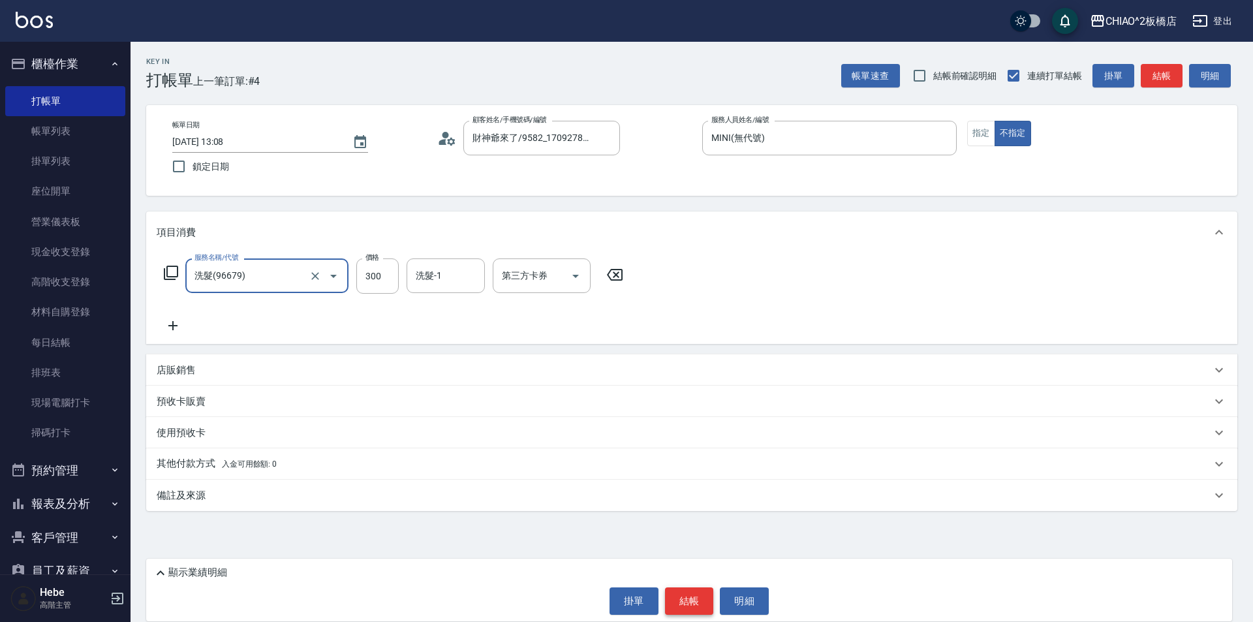
click at [683, 607] on button "結帳" at bounding box center [689, 600] width 49 height 27
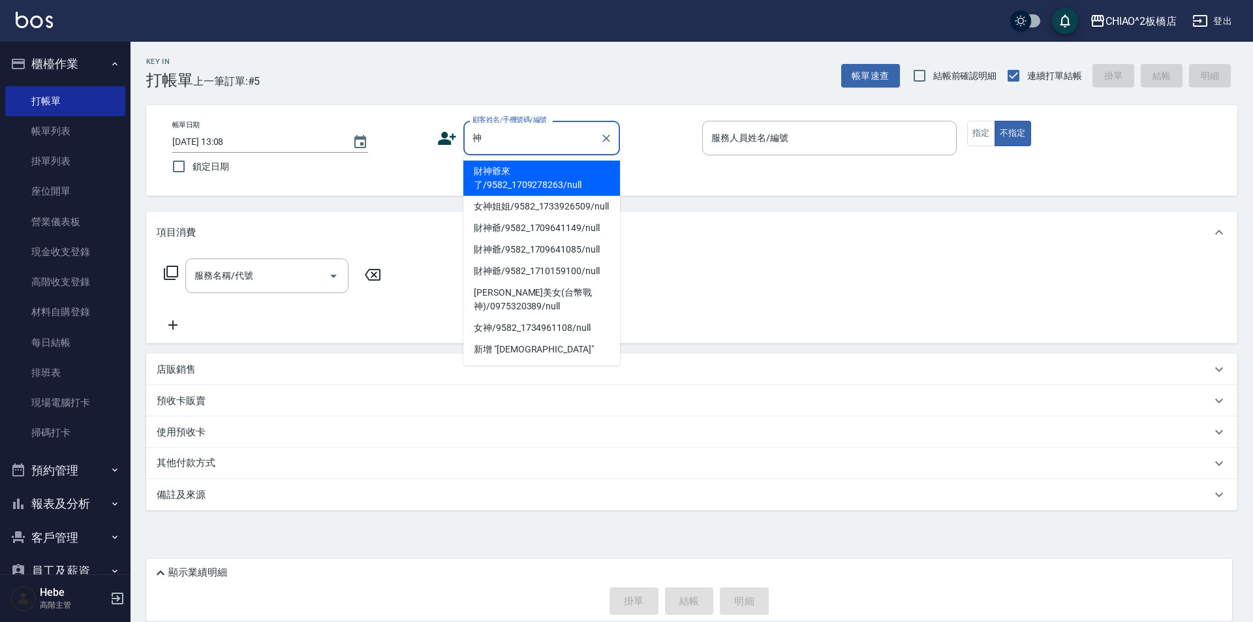
click at [531, 178] on li "財神爺來了/9582_1709278263/null" at bounding box center [541, 178] width 157 height 35
type input "財神爺來了/9582_1709278263/null"
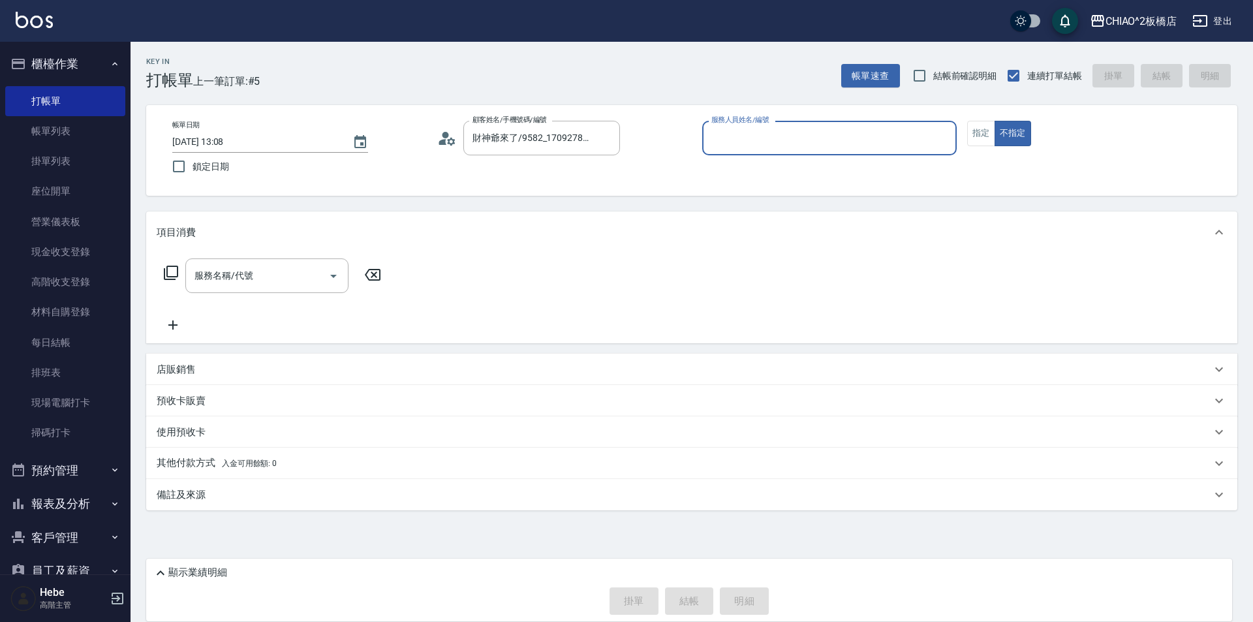
click at [758, 141] on input "服務人員姓名/編號" at bounding box center [829, 138] width 243 height 23
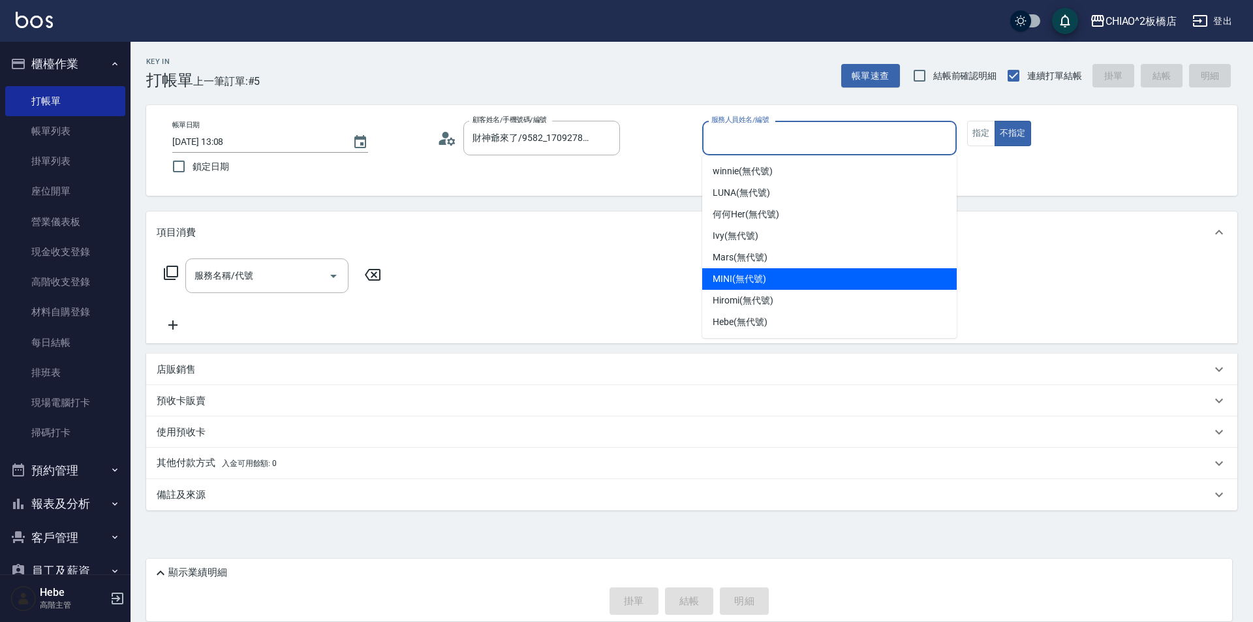
click at [755, 277] on span "MINI (無代號)" at bounding box center [740, 279] width 54 height 14
type input "MINI(無代號)"
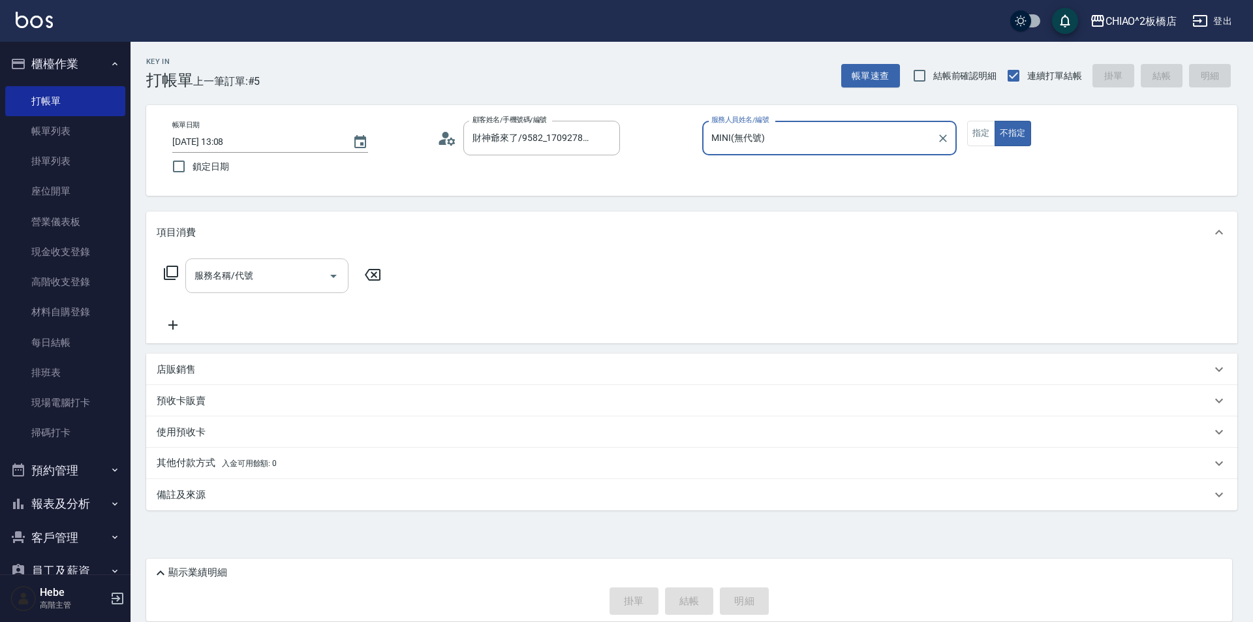
click at [274, 270] on input "服務名稱/代號" at bounding box center [257, 275] width 132 height 23
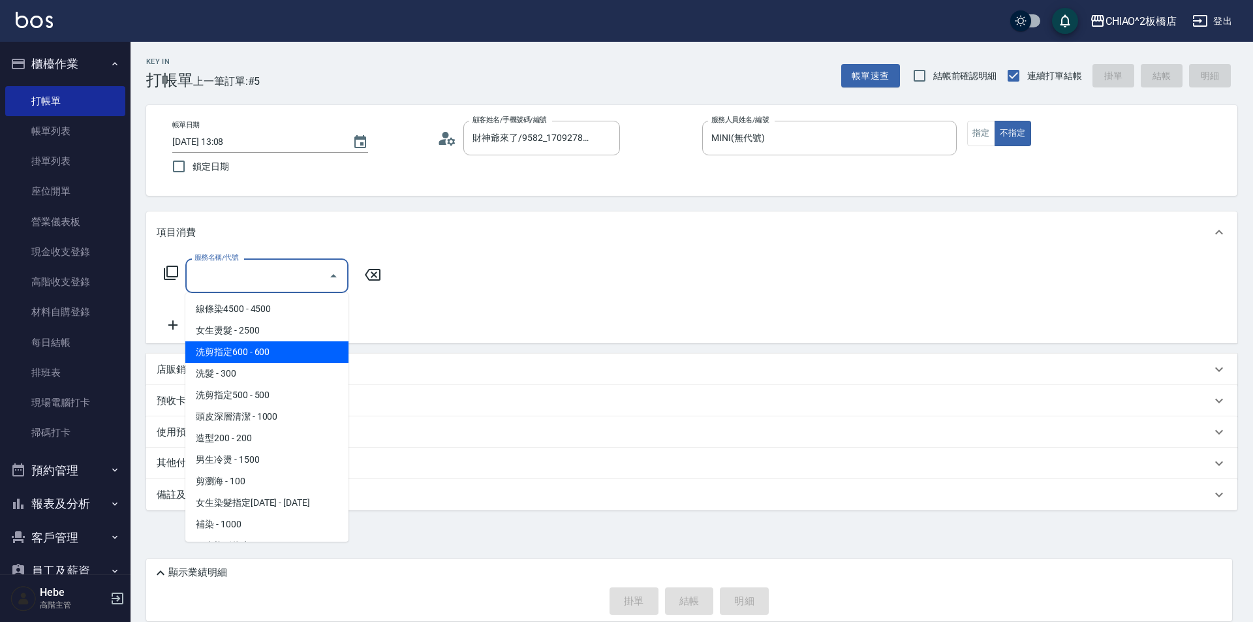
click at [266, 351] on span "洗剪指定600 - 600" at bounding box center [266, 352] width 163 height 22
type input "洗剪指定600(96678)"
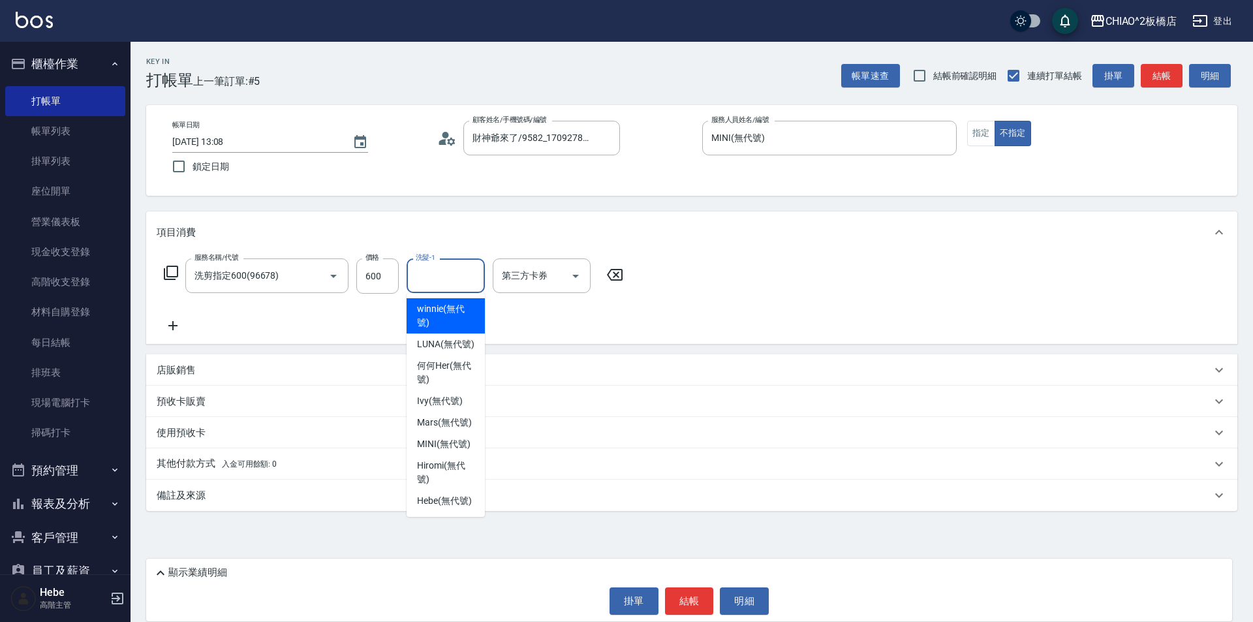
click at [447, 287] on input "洗髮-1" at bounding box center [446, 275] width 67 height 23
click at [456, 417] on span "Mars (無代號)" at bounding box center [444, 423] width 55 height 14
type input "Mars(無代號)"
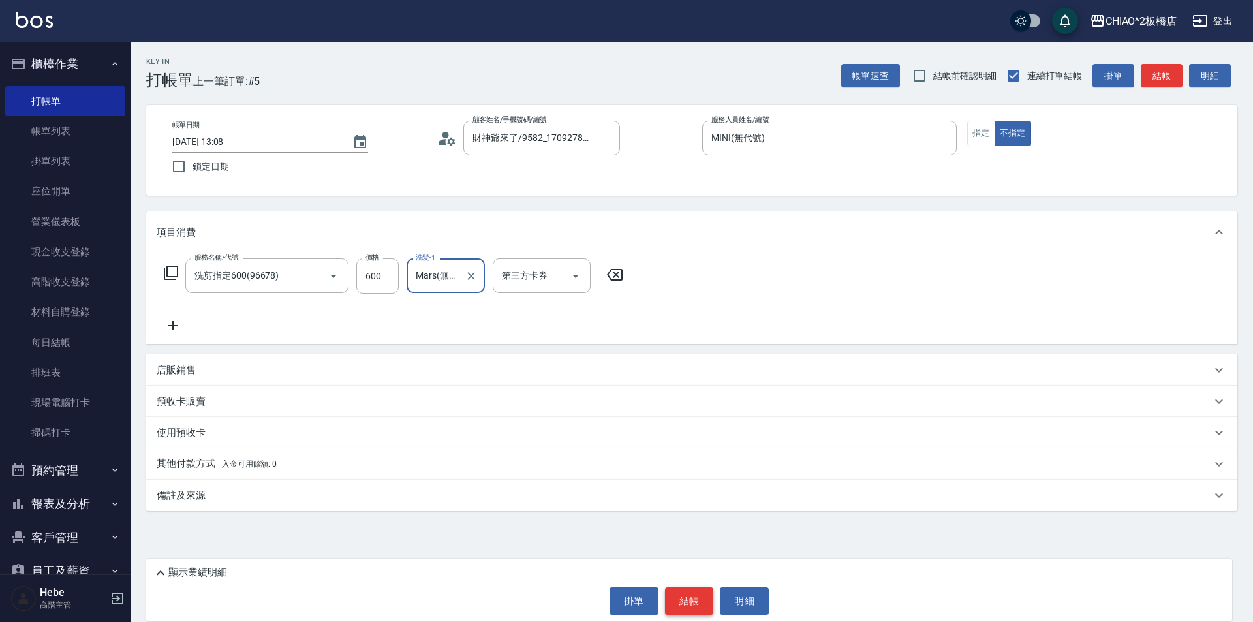
click at [692, 599] on button "結帳" at bounding box center [689, 600] width 49 height 27
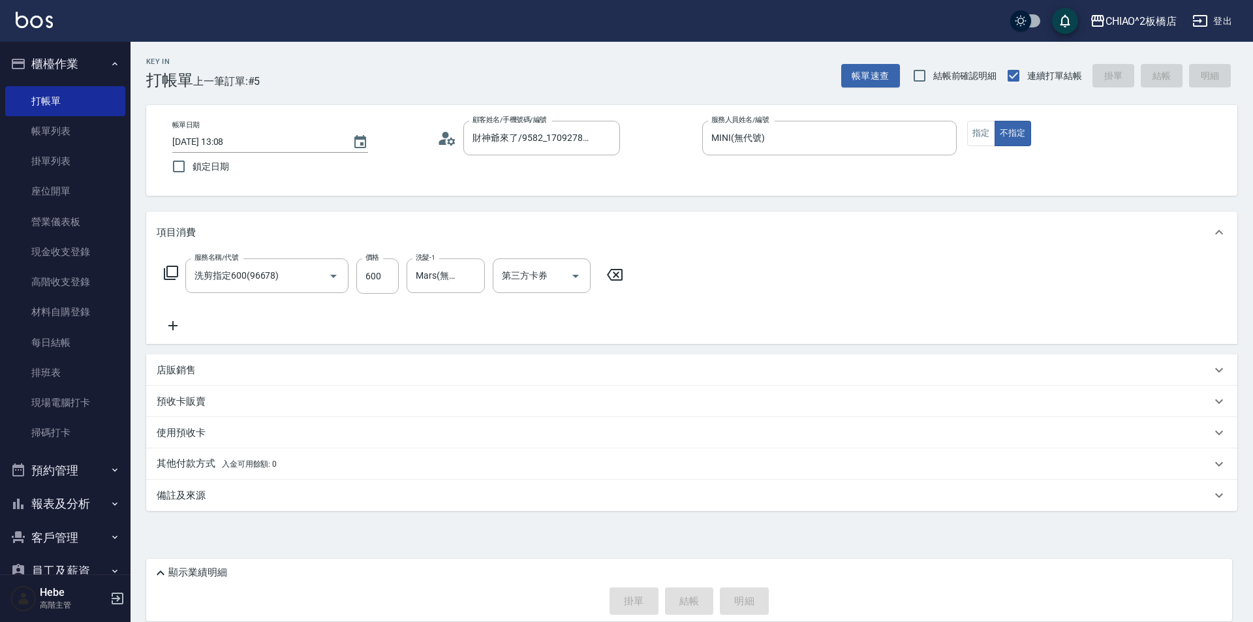
type input "[DATE] 13:09"
